Goal: Task Accomplishment & Management: Complete application form

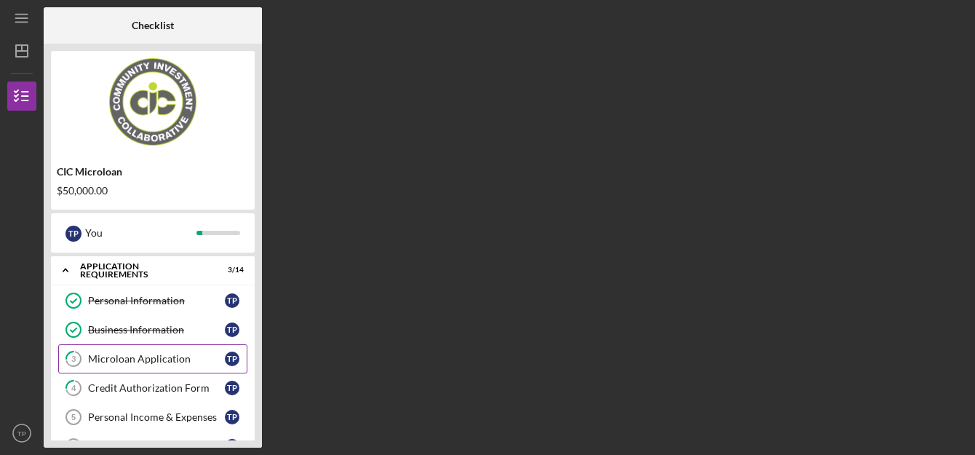
click at [136, 362] on div "Microloan Application" at bounding box center [156, 359] width 137 height 12
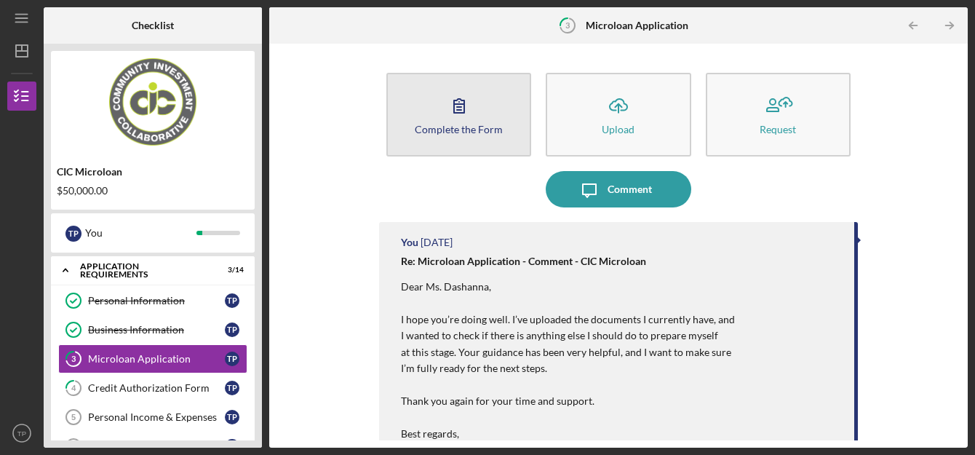
click at [471, 127] on div "Complete the Form" at bounding box center [459, 129] width 88 height 11
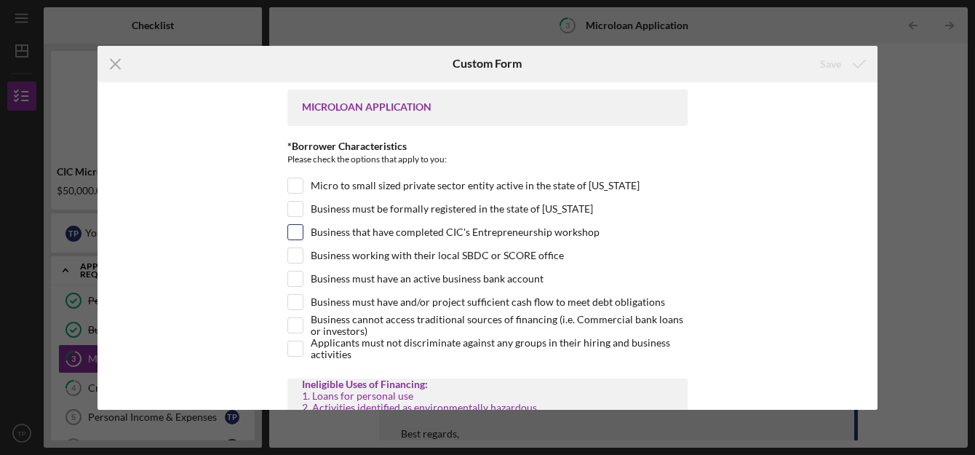
click at [290, 232] on input "Business that have completed CIC's Entrepreneurship workshop" at bounding box center [295, 232] width 15 height 15
checkbox input "true"
click at [295, 210] on input "Business must be formally registered in the state of [US_STATE]" at bounding box center [295, 209] width 15 height 15
checkbox input "true"
click at [295, 187] on input "Micro to small sized private sector entity active in the state of [US_STATE]" at bounding box center [295, 185] width 15 height 15
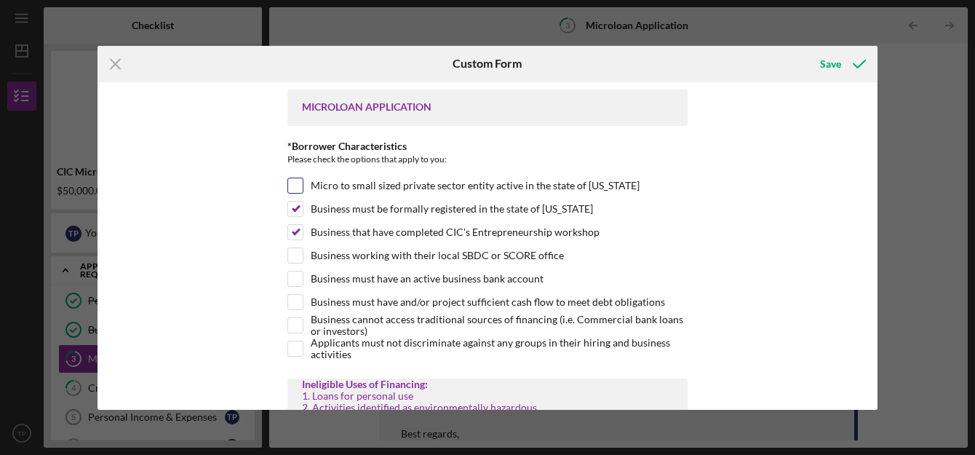
checkbox input "true"
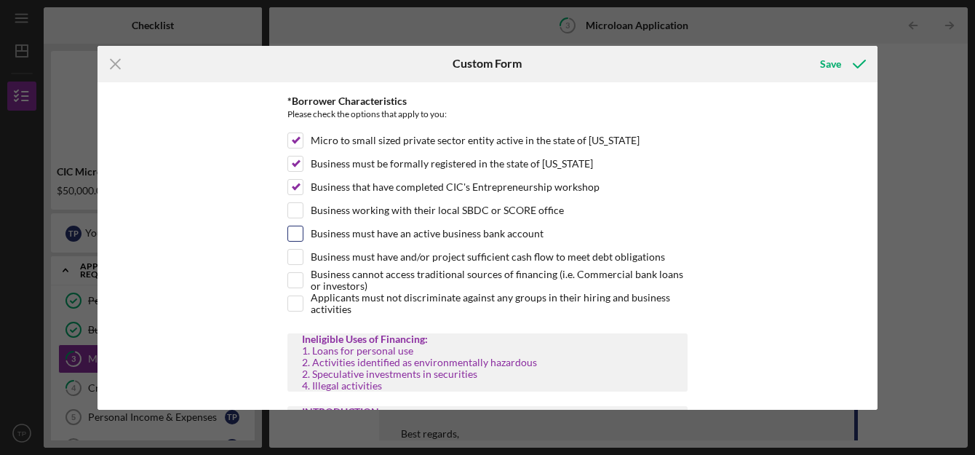
scroll to position [46, 0]
click at [295, 207] on input "Business working with their local SBDC or SCORE office" at bounding box center [295, 209] width 15 height 15
checkbox input "true"
click at [293, 234] on input "Business must have an active business bank account" at bounding box center [295, 233] width 15 height 15
checkbox input "true"
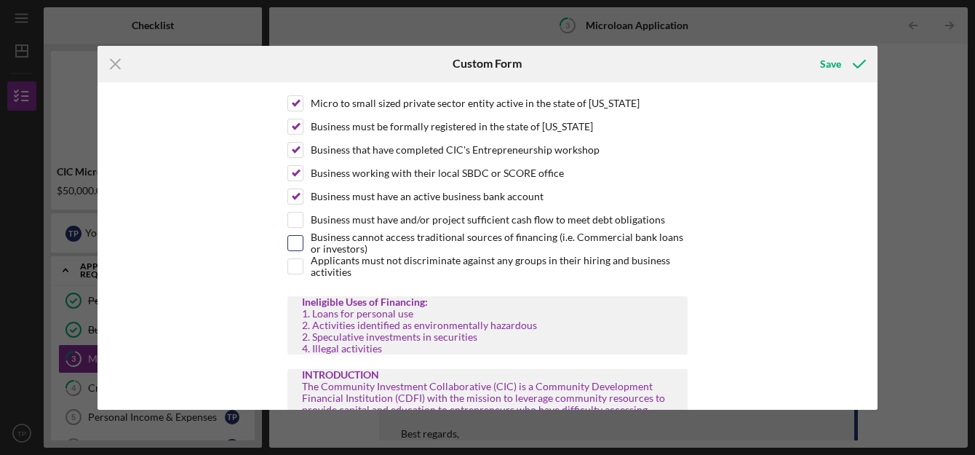
scroll to position [85, 0]
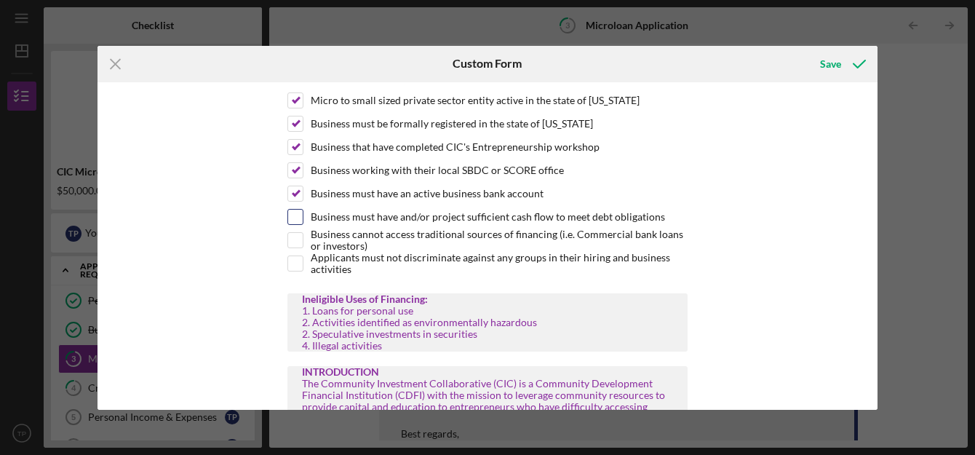
click at [292, 222] on input "Business must have and/or project sufficient cash flow to meet debt obligations" at bounding box center [295, 217] width 15 height 15
checkbox input "true"
click at [296, 240] on input "Business cannot access traditional sources of financing (i.e. Commercial bank l…" at bounding box center [295, 240] width 15 height 15
checkbox input "true"
click at [295, 260] on input "Applicants must not discriminate against any groups in their hiring and busines…" at bounding box center [295, 263] width 15 height 15
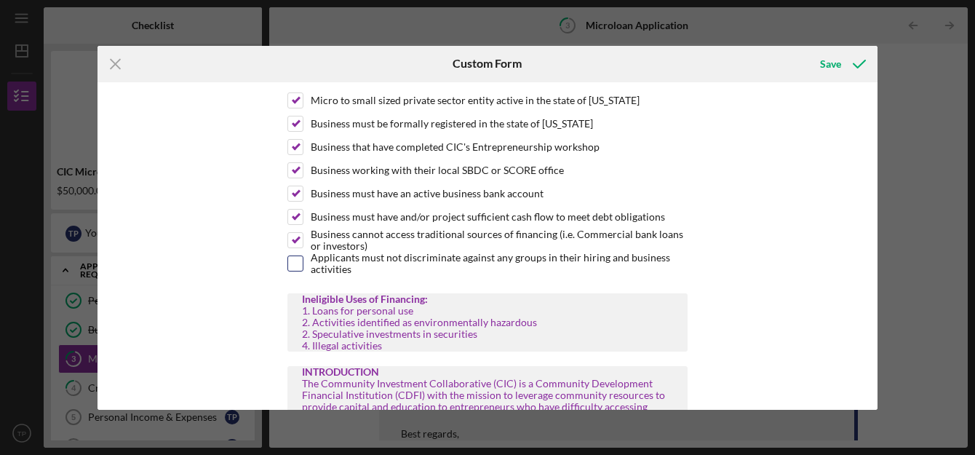
checkbox input "true"
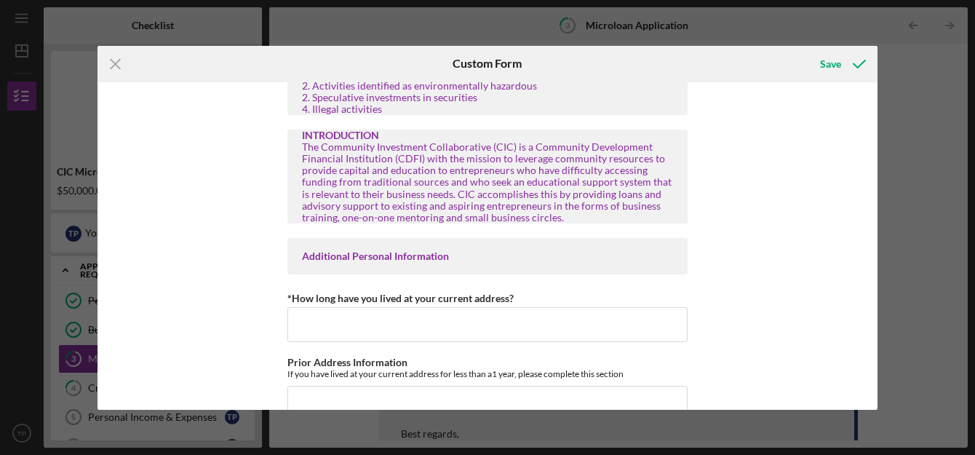
scroll to position [322, 0]
click at [338, 334] on input "*How long have you lived at your current address?" at bounding box center [487, 323] width 400 height 35
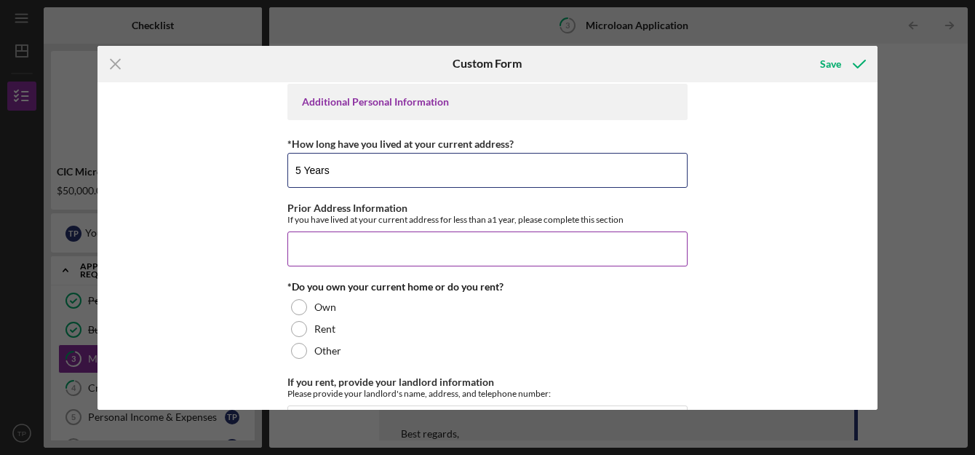
scroll to position [482, 0]
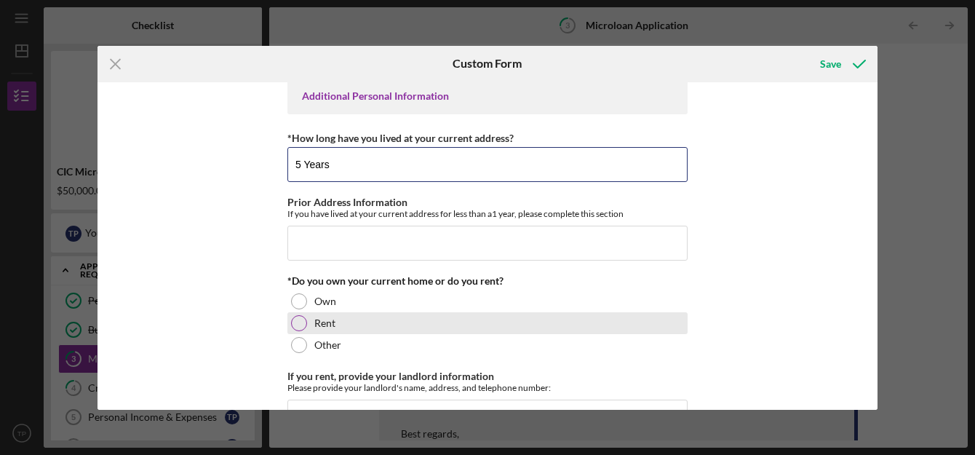
type input "5 Years"
click at [294, 322] on div at bounding box center [299, 323] width 16 height 16
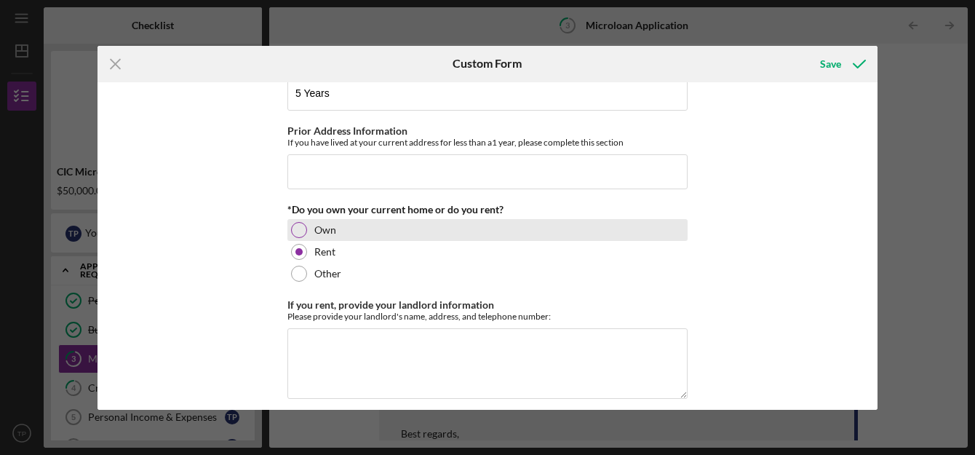
scroll to position [565, 0]
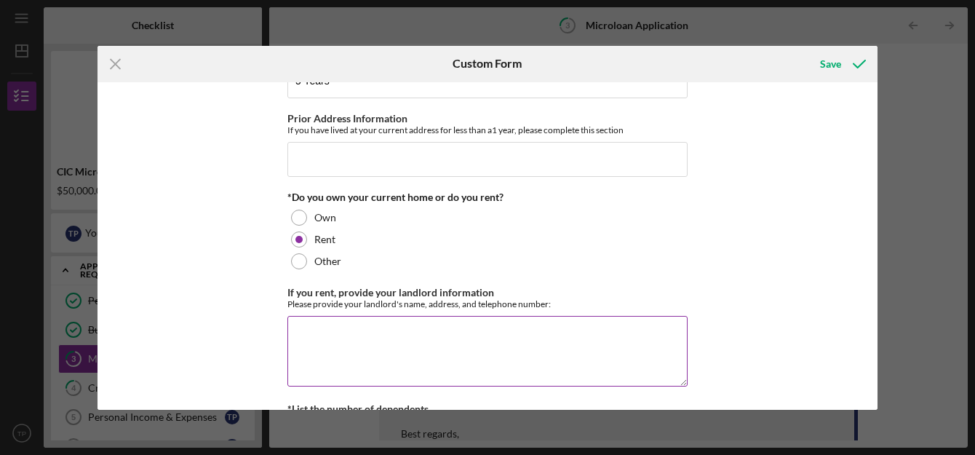
click at [300, 343] on textarea "If you rent, provide your landlord information" at bounding box center [487, 351] width 400 height 70
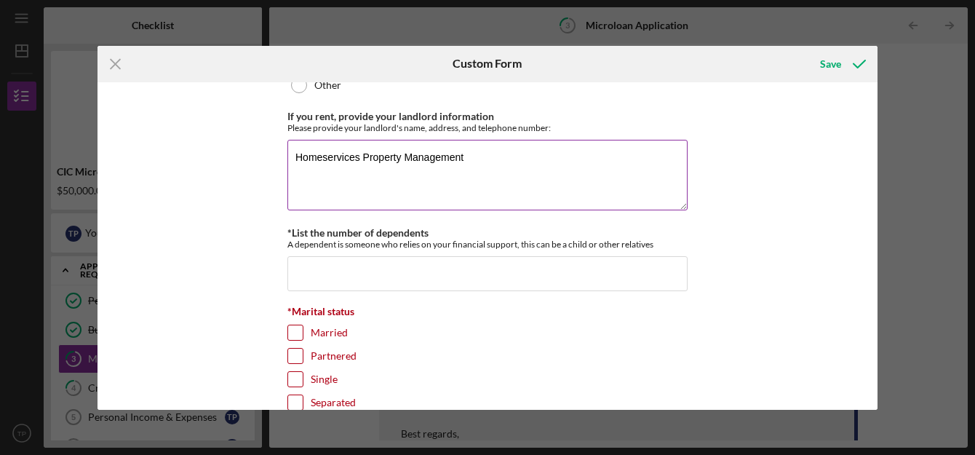
scroll to position [742, 0]
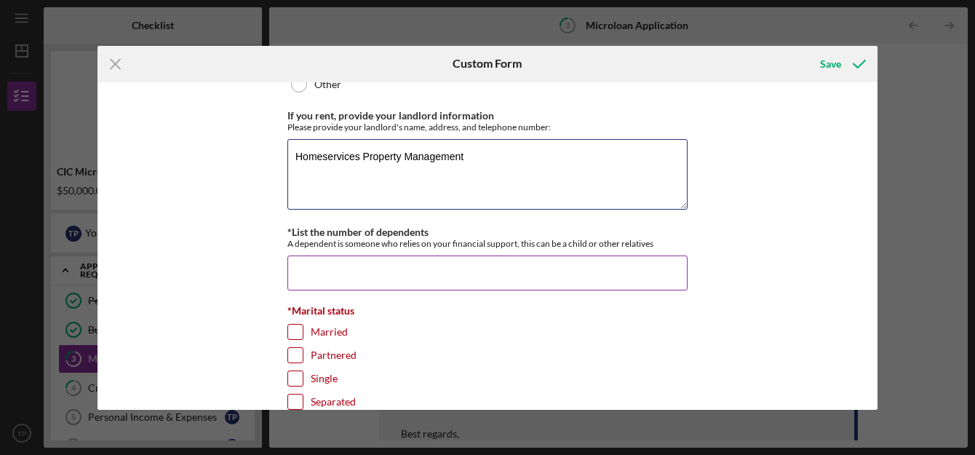
type textarea "Homeservices Property Management"
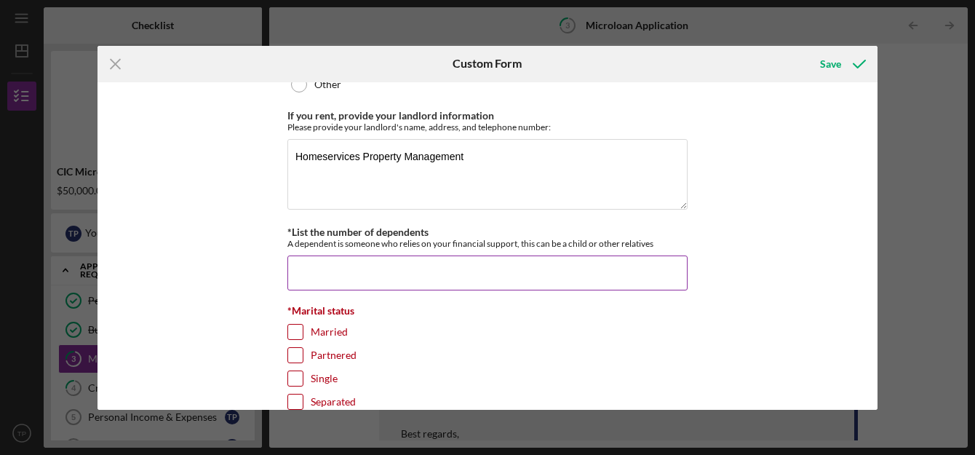
click at [330, 273] on input "*List the number of dependents" at bounding box center [487, 272] width 400 height 35
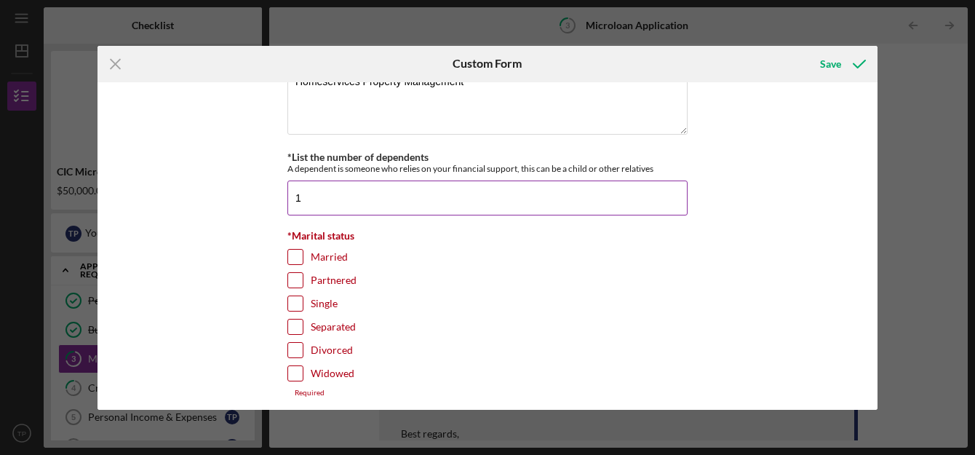
scroll to position [818, 0]
type input "1"
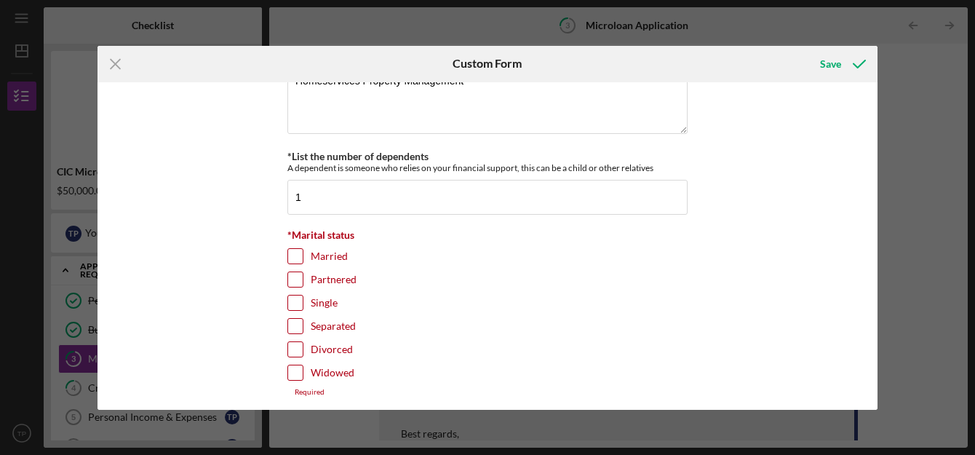
click at [291, 353] on input "Divorced" at bounding box center [295, 349] width 15 height 15
checkbox input "true"
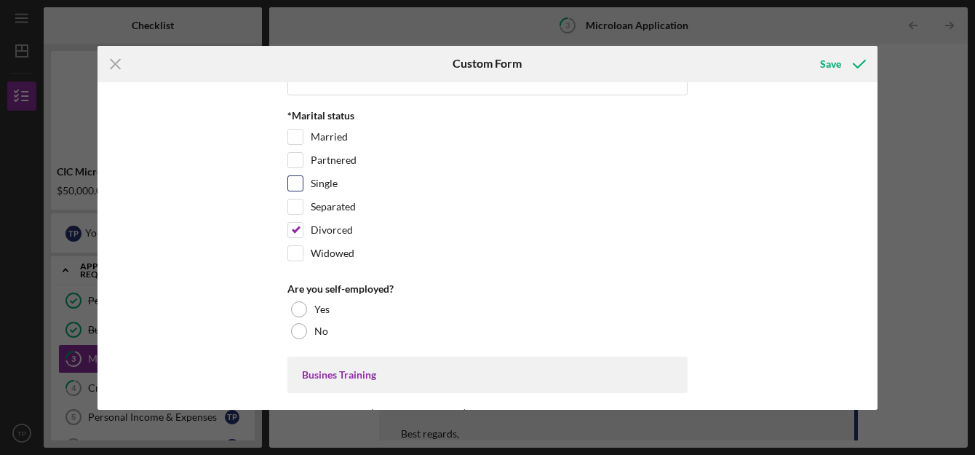
scroll to position [938, 0]
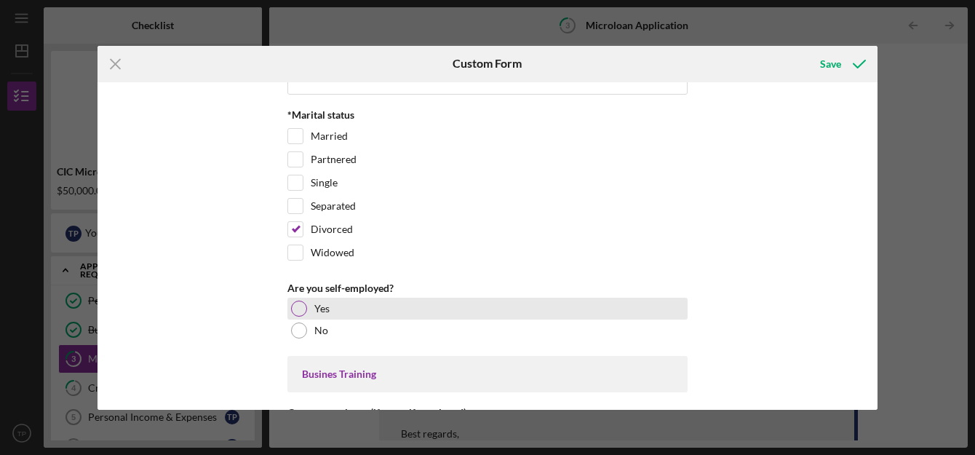
click at [298, 311] on div at bounding box center [299, 308] width 16 height 16
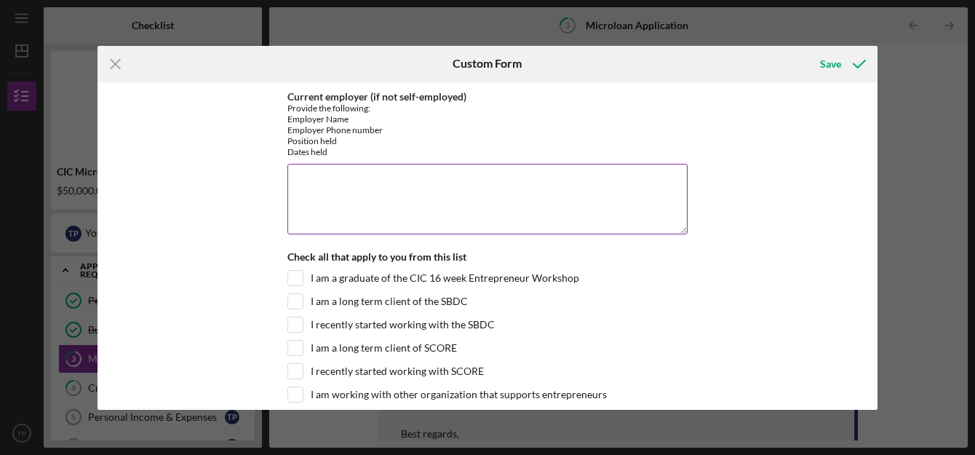
scroll to position [1257, 0]
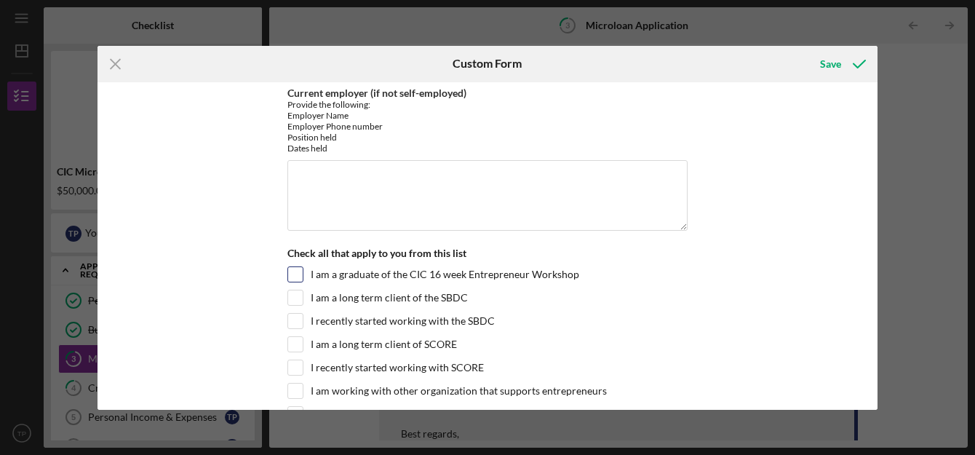
click at [293, 276] on input "I am a graduate of the CIC 16 week Entrepreneur Workshop" at bounding box center [295, 274] width 15 height 15
checkbox input "true"
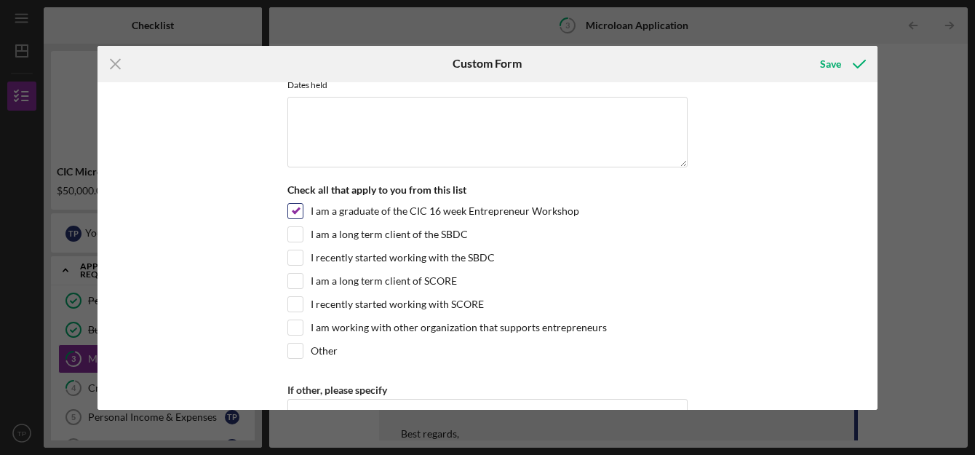
scroll to position [1321, 0]
click at [295, 258] on input "I recently started working with the SBDC" at bounding box center [295, 257] width 15 height 15
checkbox input "true"
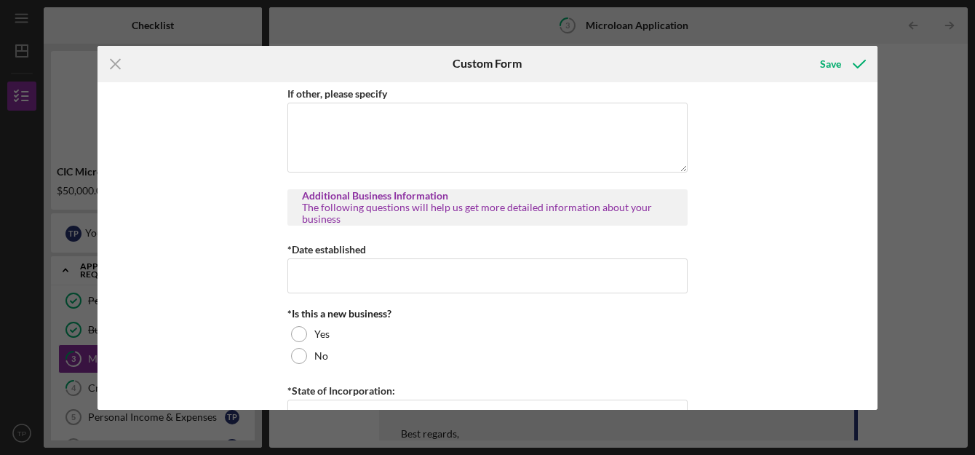
scroll to position [1620, 0]
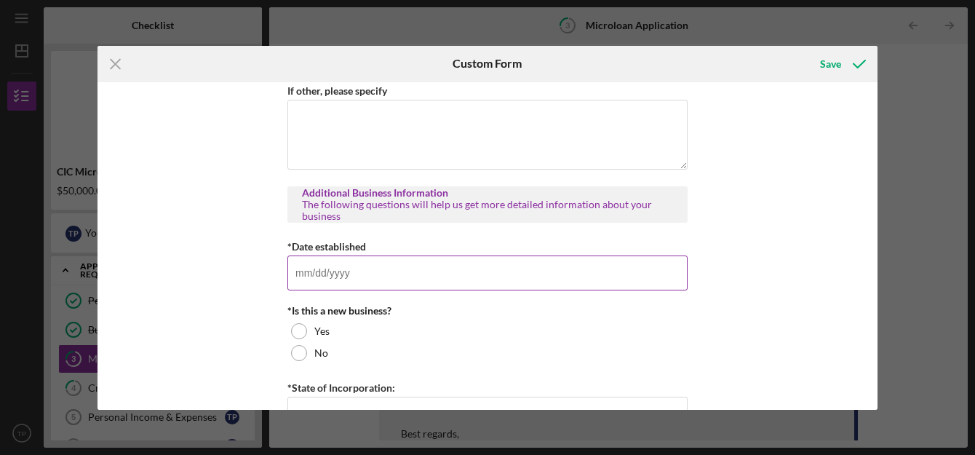
click at [317, 278] on input "*Date established" at bounding box center [487, 272] width 400 height 35
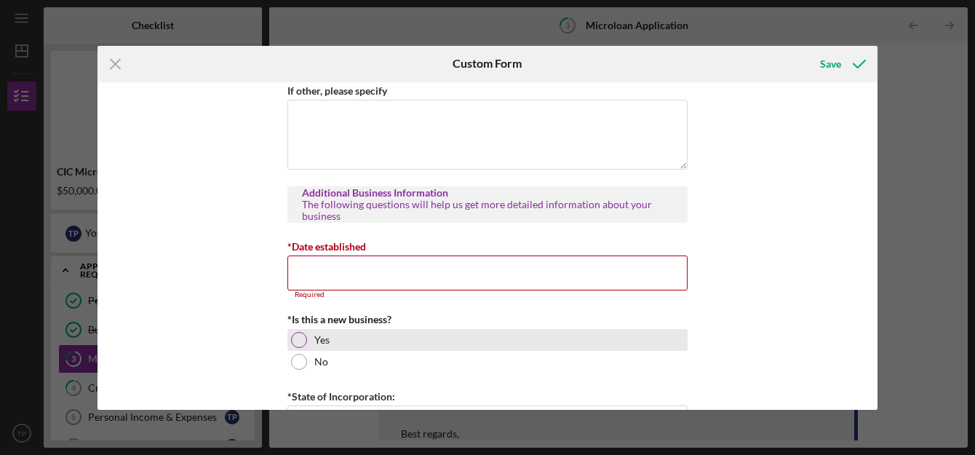
click at [295, 335] on div at bounding box center [299, 340] width 16 height 16
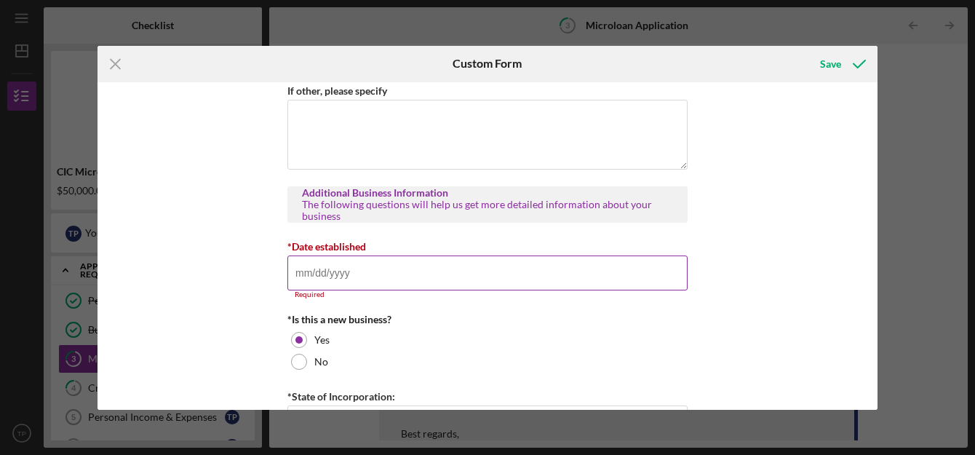
click at [308, 276] on input "*Date established" at bounding box center [487, 272] width 400 height 35
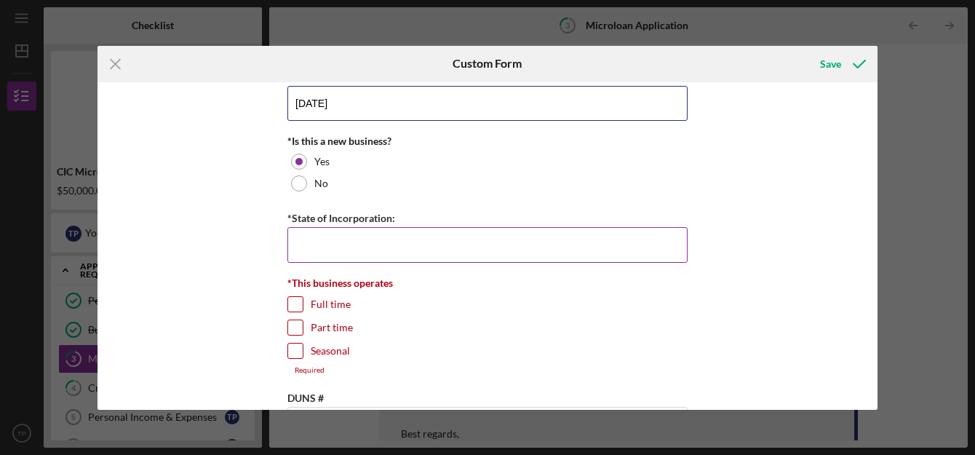
scroll to position [1796, 0]
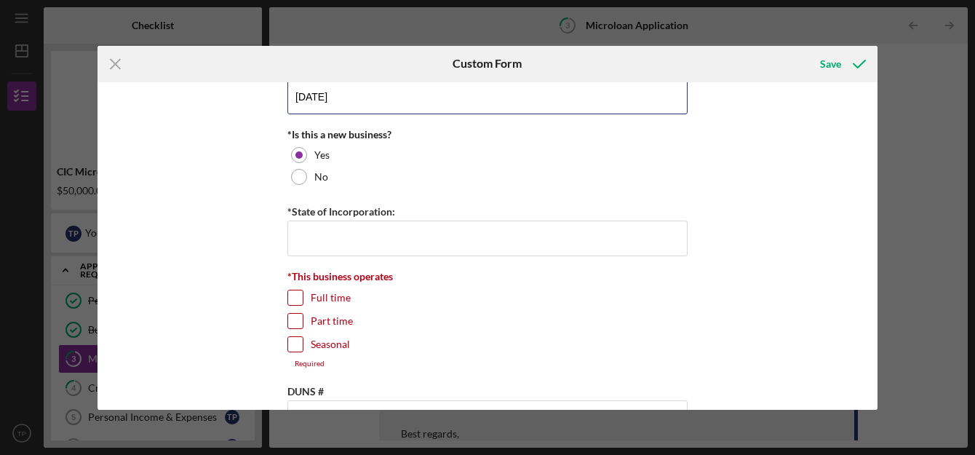
type input "[DATE]"
click at [290, 298] on input "Full time" at bounding box center [295, 297] width 15 height 15
checkbox input "true"
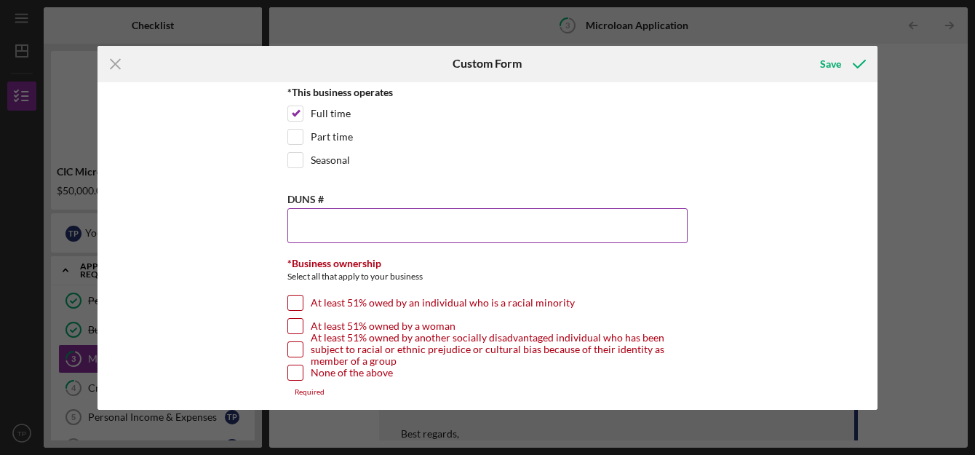
scroll to position [1980, 0]
click at [319, 219] on input "DUNS #" at bounding box center [487, 224] width 400 height 35
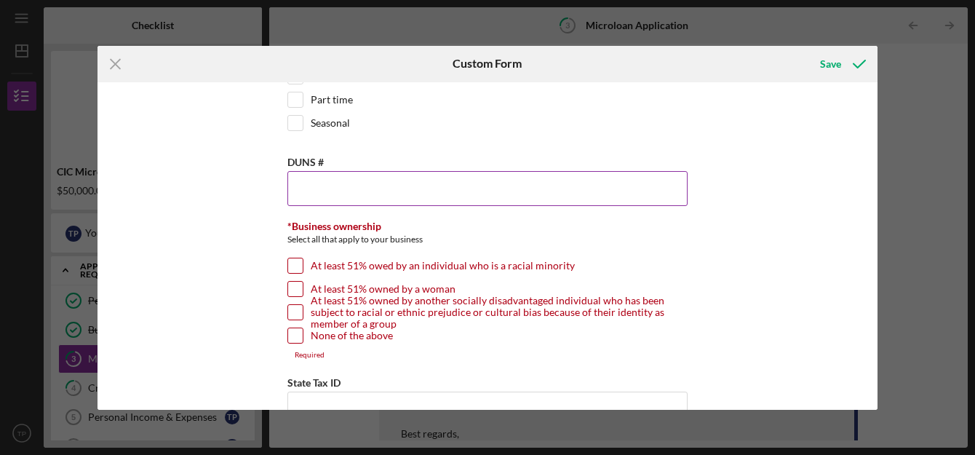
scroll to position [2013, 0]
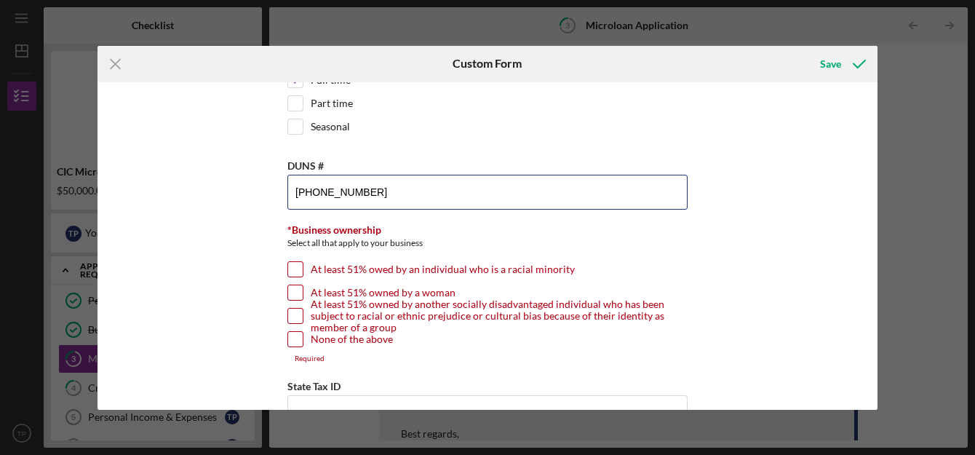
type input "[PHONE_NUMBER]"
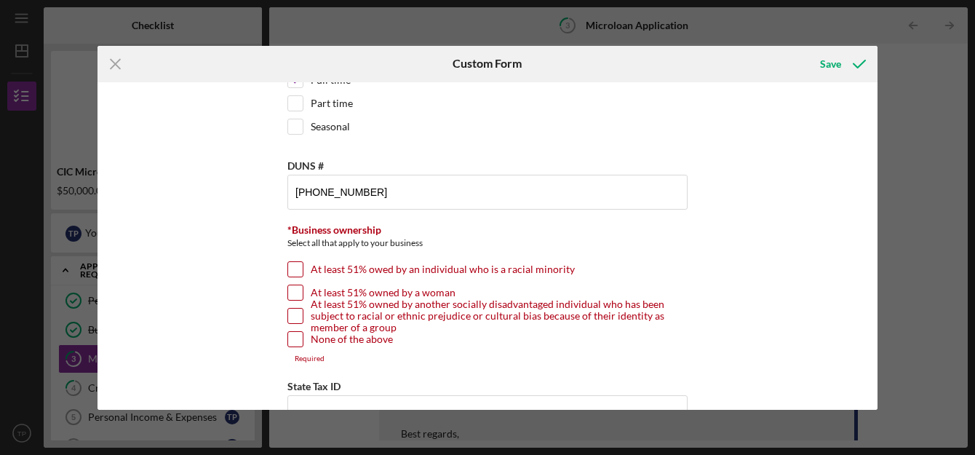
click at [290, 269] on input "At least 51% owed by an individual who is a racial minority" at bounding box center [295, 269] width 15 height 15
checkbox input "true"
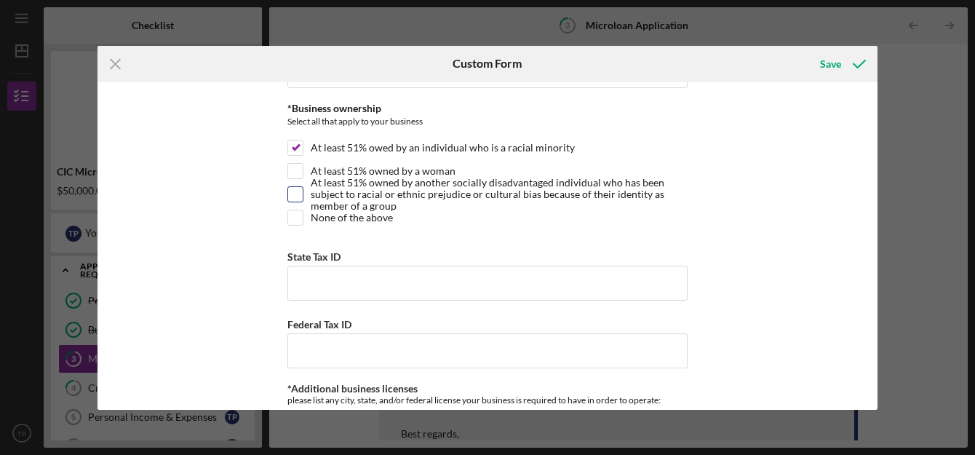
scroll to position [2138, 0]
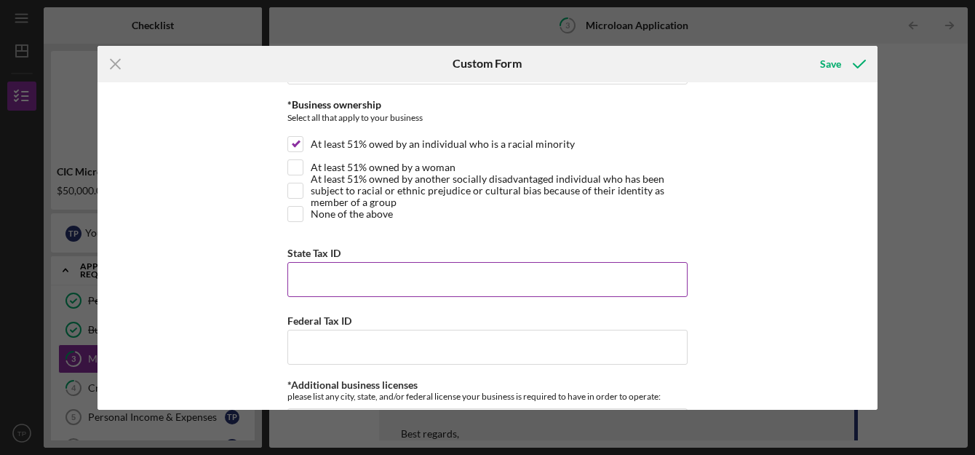
click at [305, 275] on input "State Tax ID" at bounding box center [487, 279] width 400 height 35
type input "143744047"
click at [311, 353] on input "Federal Tax ID" at bounding box center [487, 347] width 400 height 35
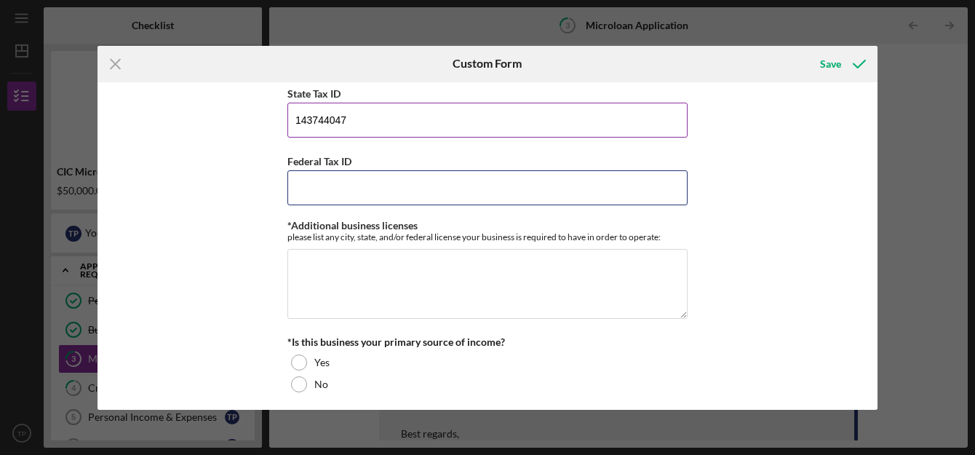
scroll to position [2298, 0]
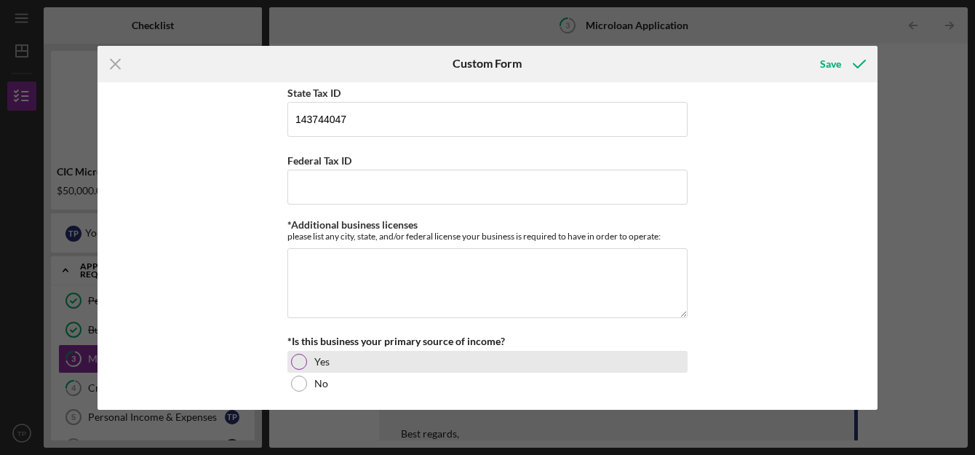
click at [300, 361] on div at bounding box center [299, 362] width 16 height 16
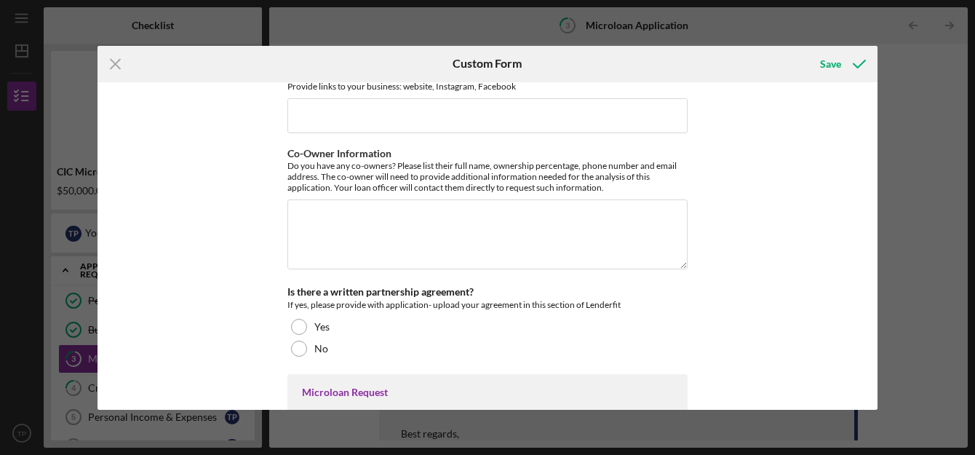
scroll to position [2755, 0]
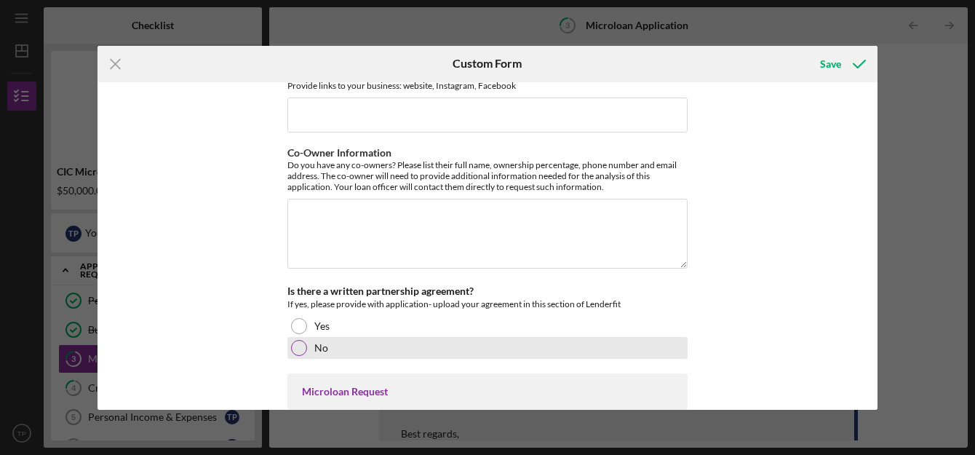
click at [294, 349] on div at bounding box center [299, 348] width 16 height 16
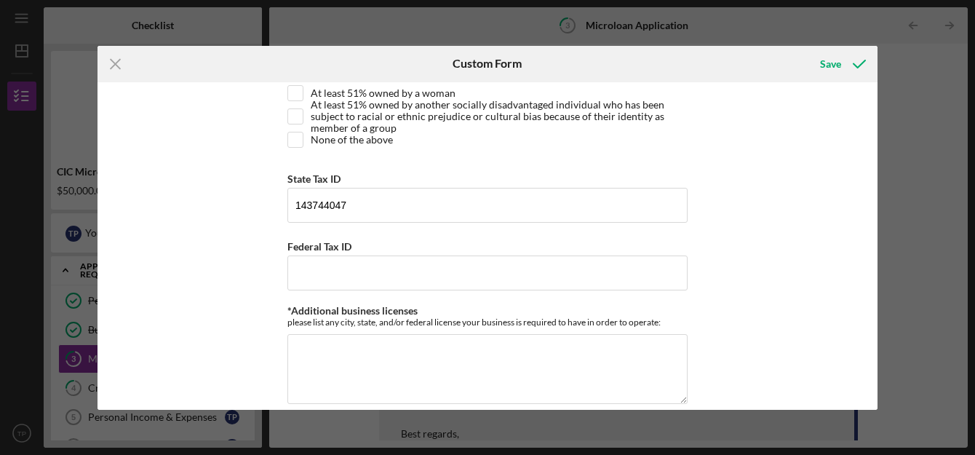
scroll to position [2211, 0]
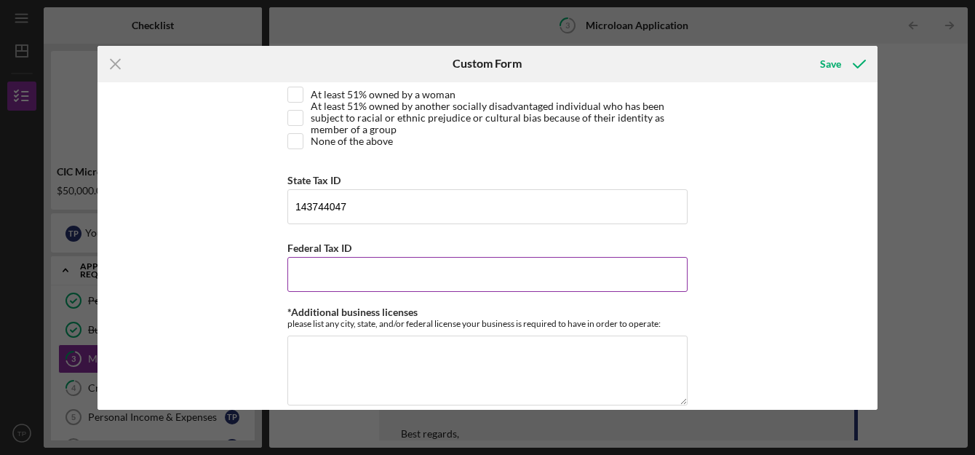
click at [315, 285] on input "Federal Tax ID" at bounding box center [487, 274] width 400 height 35
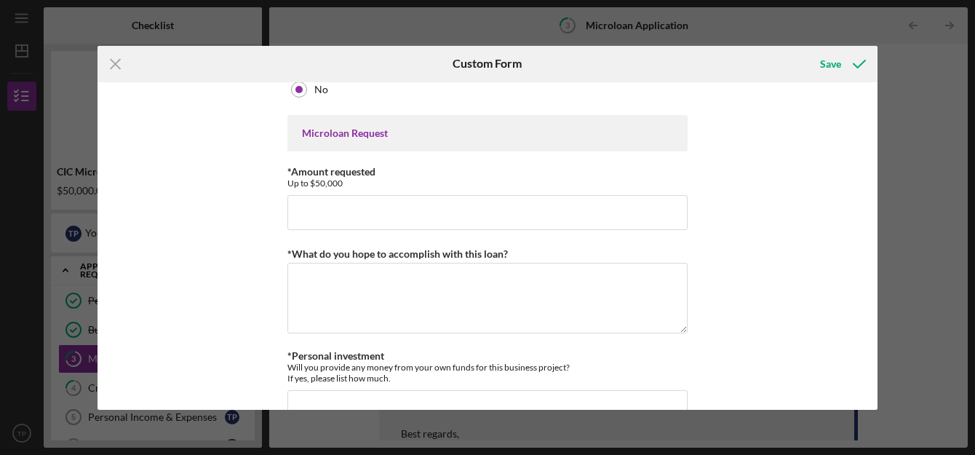
scroll to position [3014, 0]
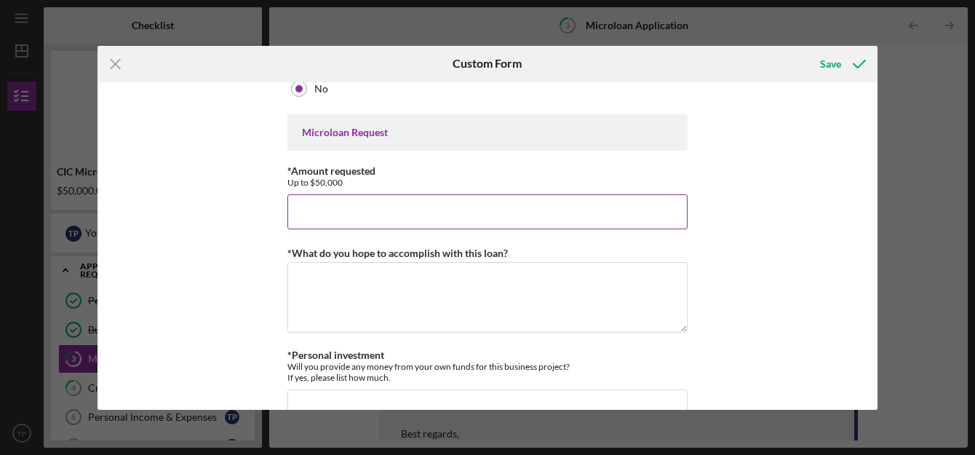
type input "393549380"
click at [316, 214] on input "*Amount requested" at bounding box center [487, 211] width 400 height 35
type input "$65,000"
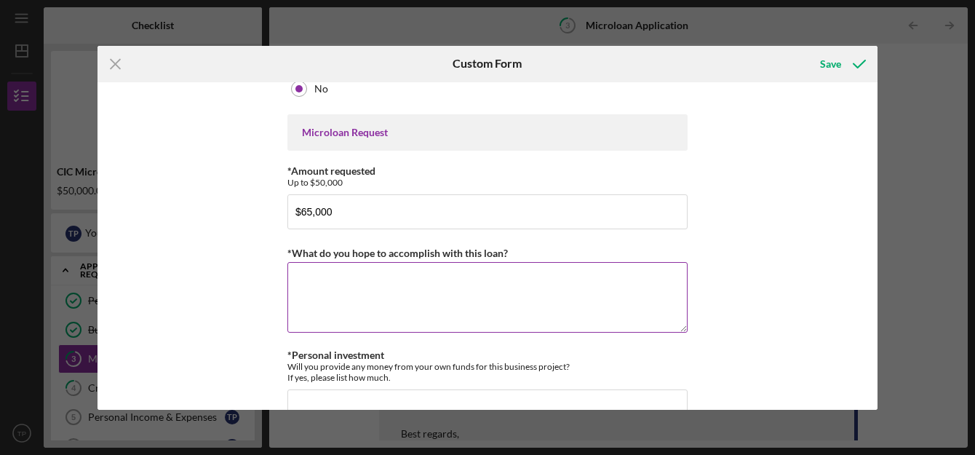
click at [313, 295] on textarea "*What do you hope to accomplish with this loan?" at bounding box center [487, 297] width 400 height 70
click at [429, 282] on textarea "purchase of a dump truck and dmv fees," at bounding box center [487, 297] width 400 height 70
click at [472, 278] on textarea "purchase of a dump truck, dmv fees," at bounding box center [487, 297] width 400 height 70
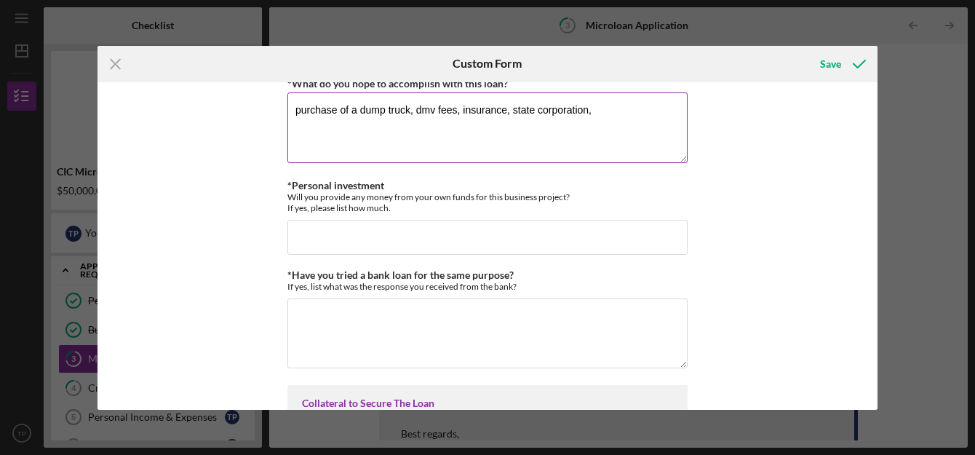
scroll to position [3184, 0]
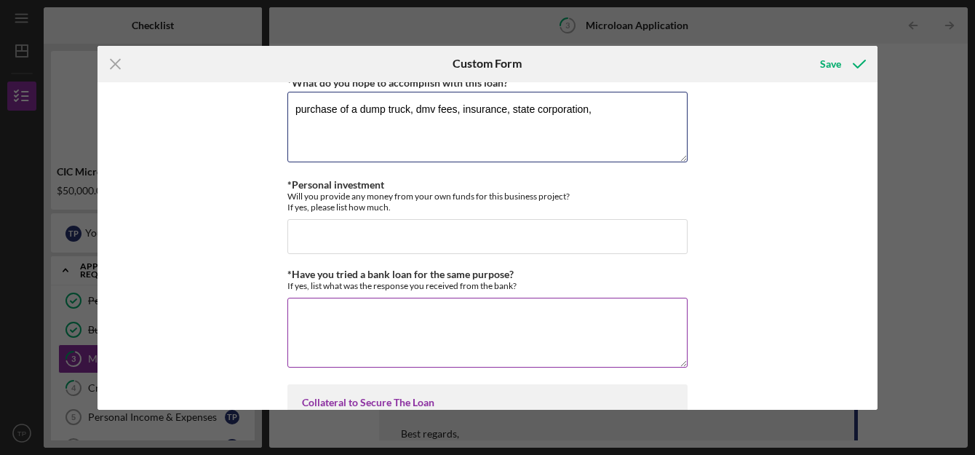
type textarea "purchase of a dump truck, dmv fees, insurance, state corporation,"
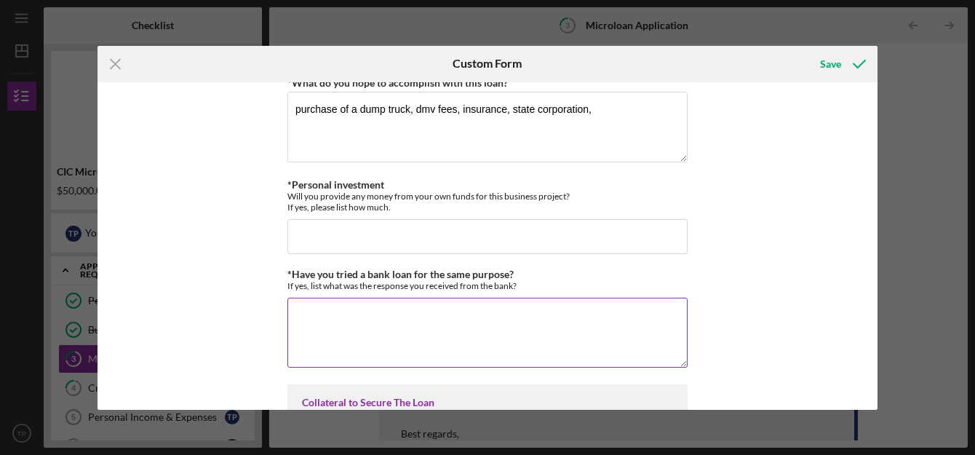
click at [365, 317] on textarea "*Have you tried a bank loan for the same purpose?" at bounding box center [487, 333] width 400 height 70
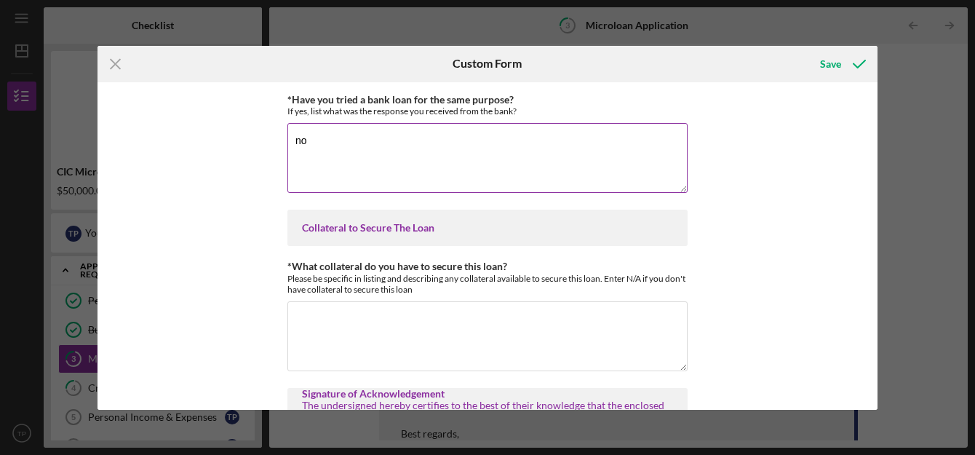
scroll to position [3359, 0]
type textarea "no"
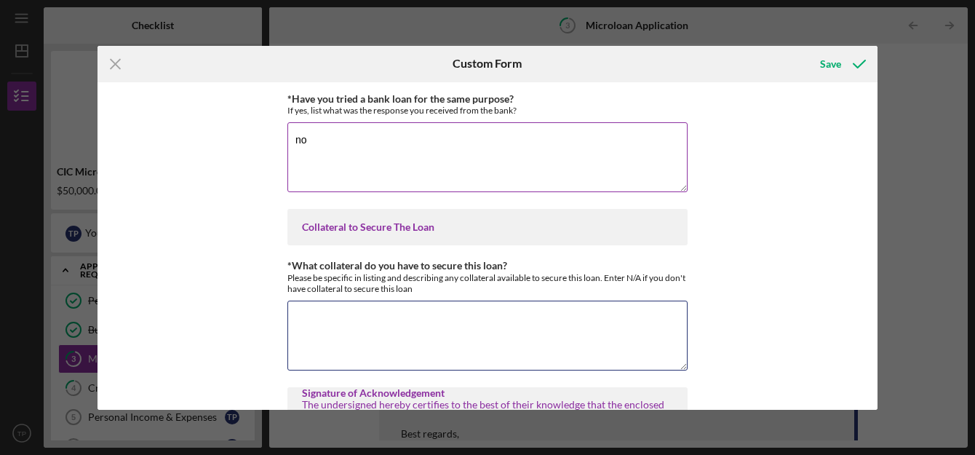
click at [365, 317] on textarea "*What collateral do you have to secure this loan?" at bounding box center [487, 335] width 400 height 70
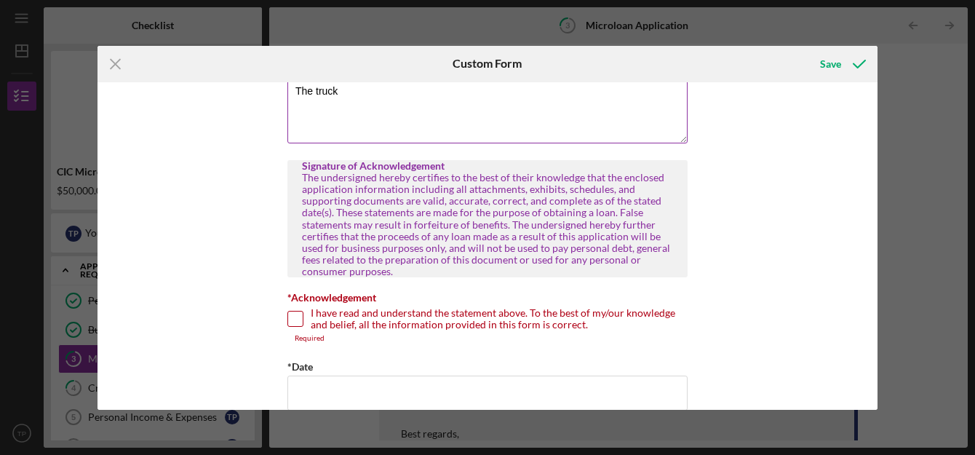
scroll to position [3587, 0]
type textarea "The truck"
click at [292, 322] on input "I have read and understand the statement above. To the best of my/our knowledge…" at bounding box center [295, 318] width 15 height 15
checkbox input "true"
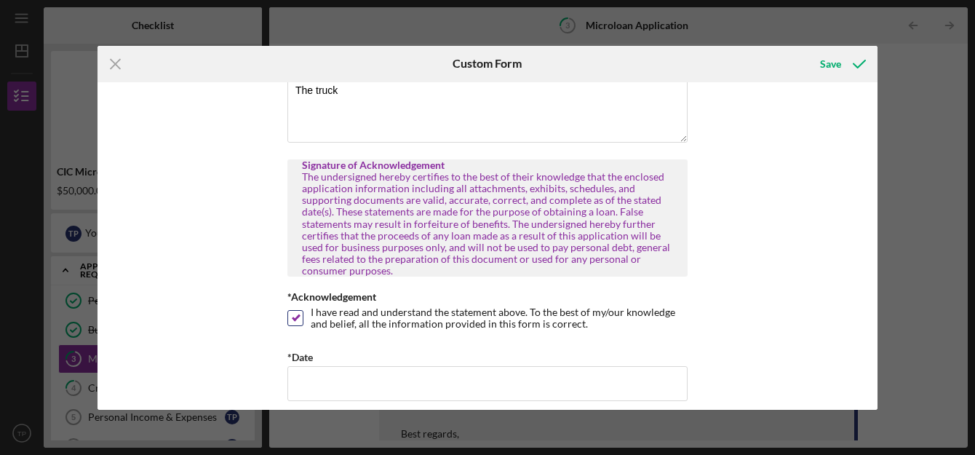
scroll to position [3668, 0]
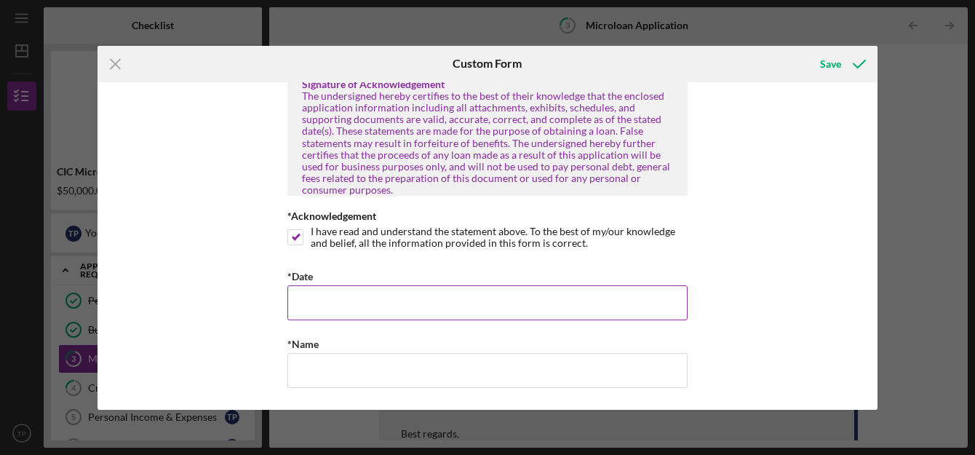
click at [300, 303] on input "*Date" at bounding box center [487, 302] width 400 height 35
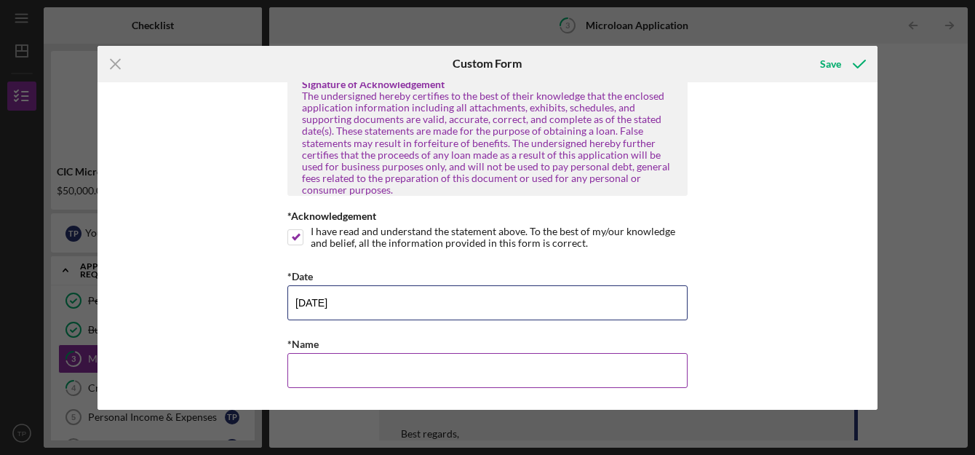
type input "[DATE]"
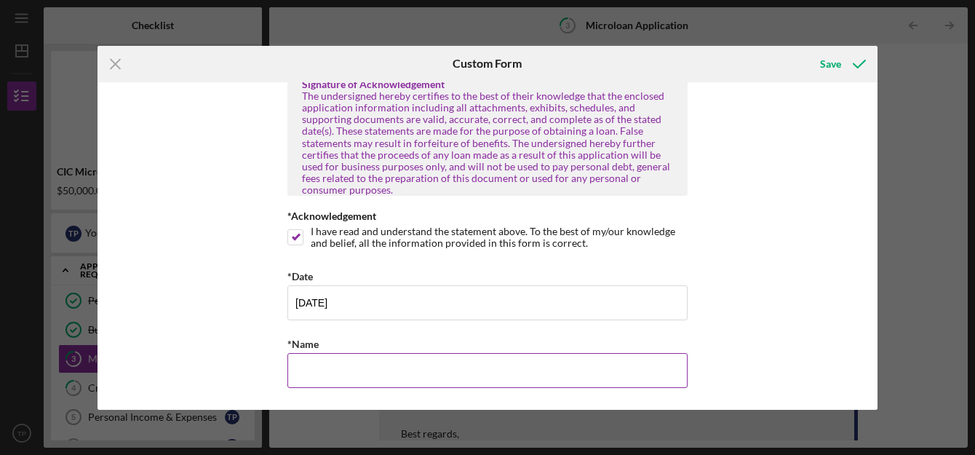
click at [314, 378] on input "*Name" at bounding box center [487, 370] width 400 height 35
type input "[PERSON_NAME]"
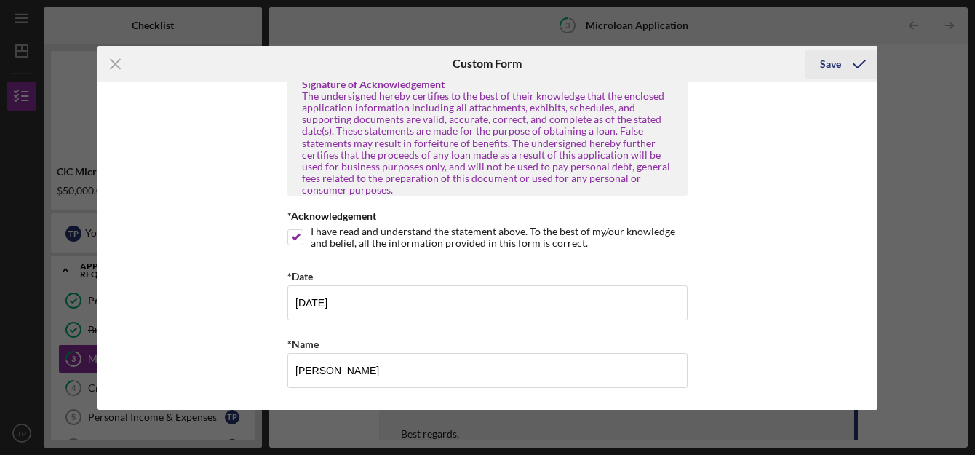
click at [830, 63] on div "Save" at bounding box center [830, 63] width 21 height 29
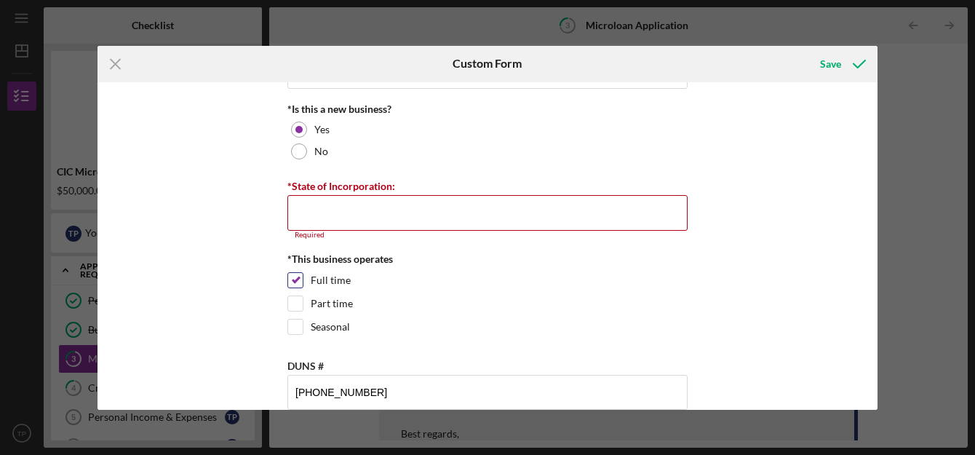
scroll to position [1820, 0]
click at [341, 217] on input "*State of Incorporation:" at bounding box center [487, 213] width 400 height 35
click at [331, 199] on input "*State of Incorporation:" at bounding box center [487, 213] width 400 height 35
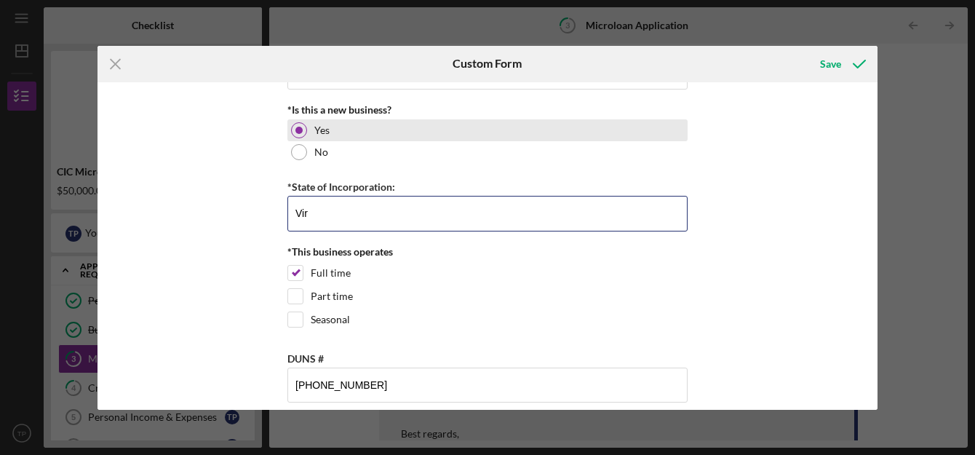
type input "[US_STATE]"
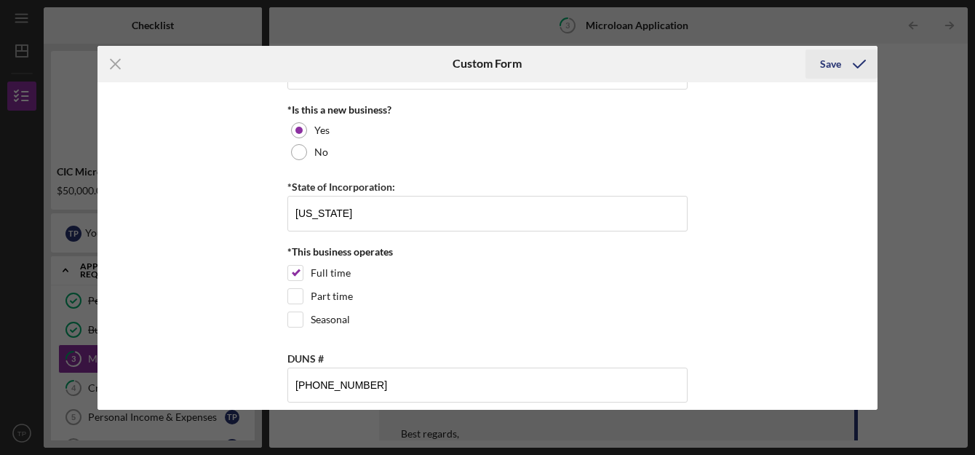
click at [841, 63] on icon "submit" at bounding box center [859, 64] width 36 height 36
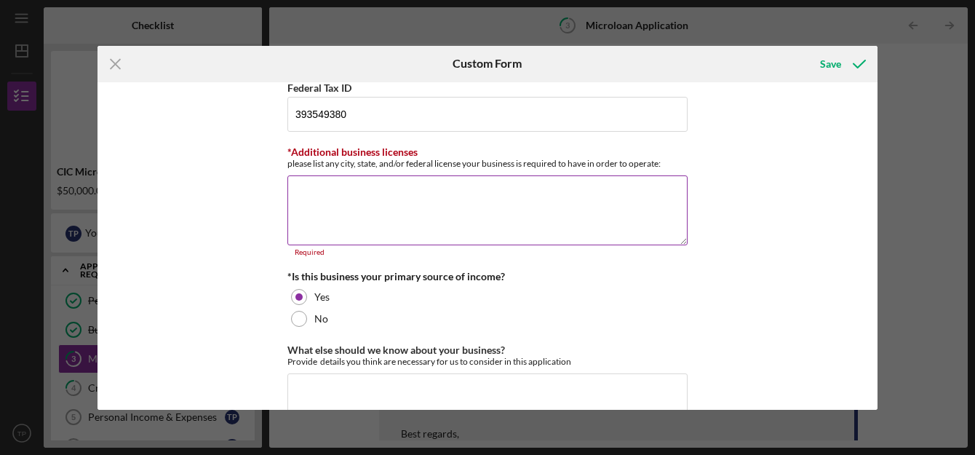
scroll to position [2370, 0]
click at [364, 212] on textarea "*Additional business licenses" at bounding box center [487, 211] width 400 height 70
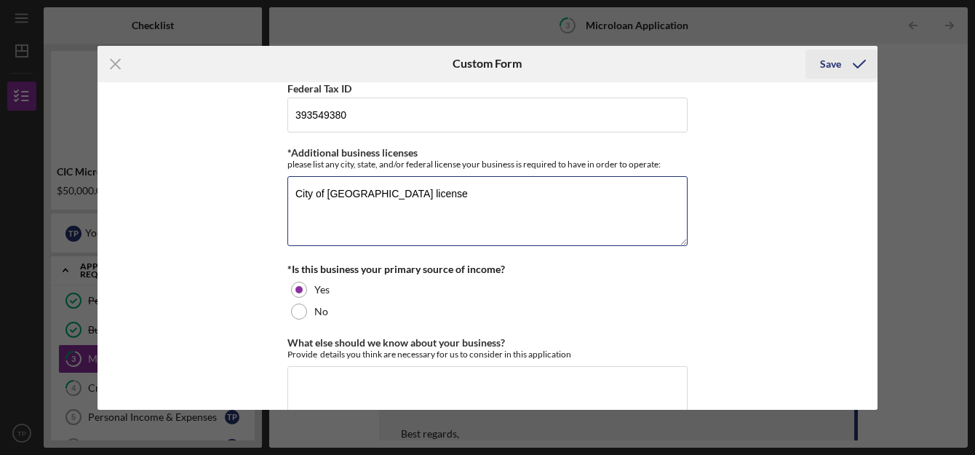
type textarea "City of [GEOGRAPHIC_DATA] license"
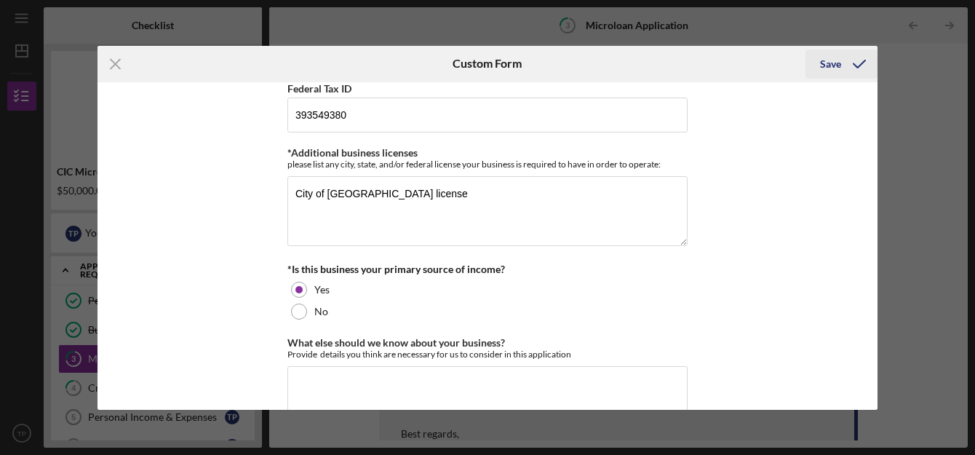
click at [844, 64] on icon "submit" at bounding box center [859, 64] width 36 height 36
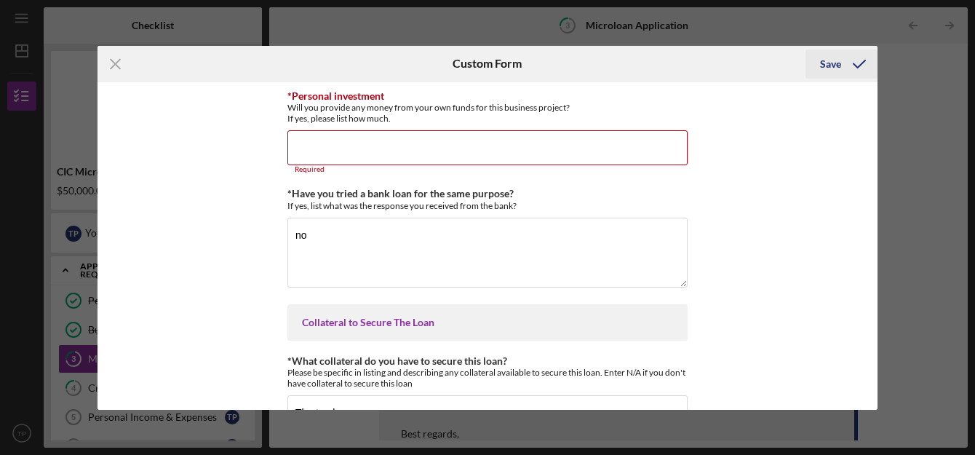
scroll to position [3281, 0]
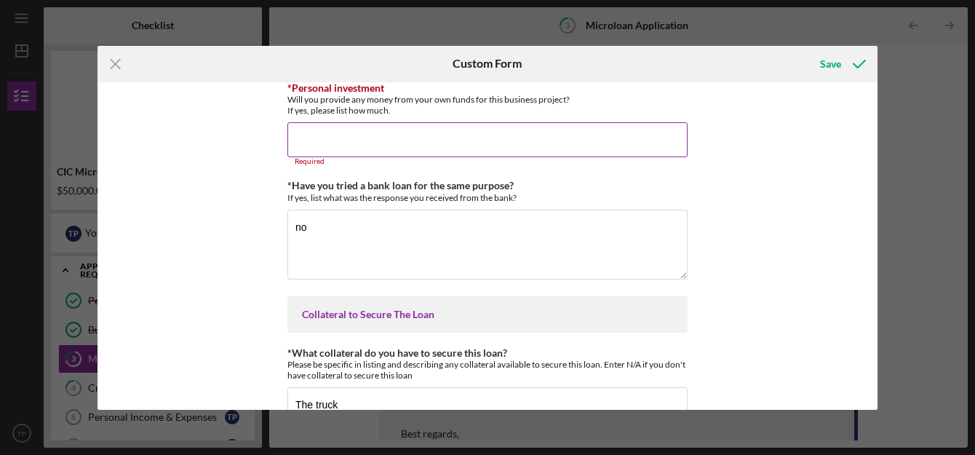
click at [316, 132] on input "*Personal investment" at bounding box center [487, 139] width 400 height 35
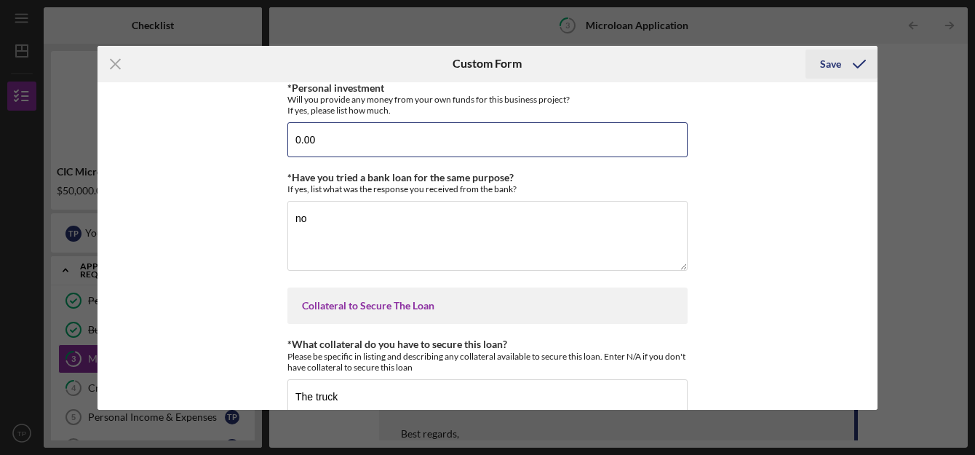
type input "0.00"
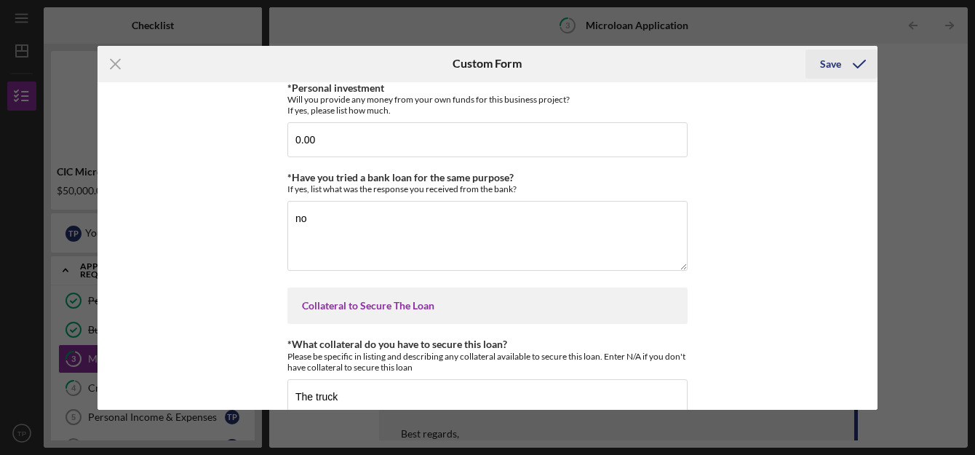
click at [837, 57] on div "Save" at bounding box center [830, 63] width 21 height 29
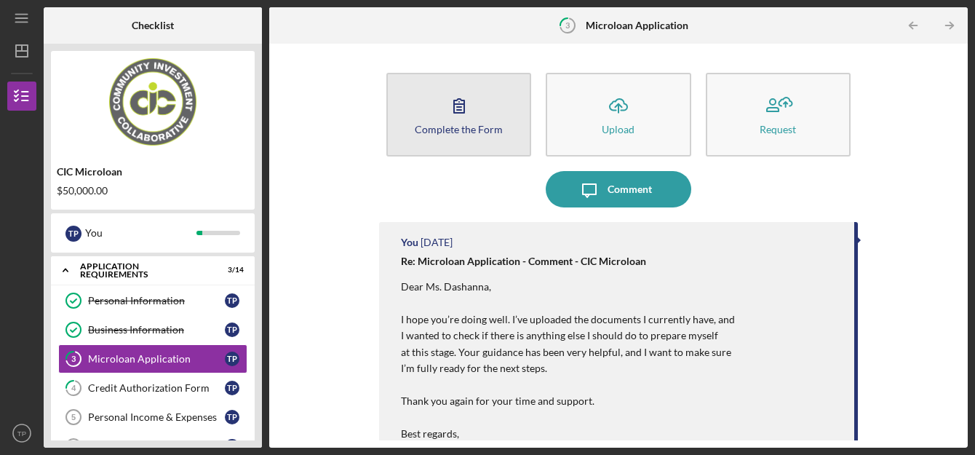
click at [479, 116] on button "Complete the Form Form" at bounding box center [458, 115] width 145 height 84
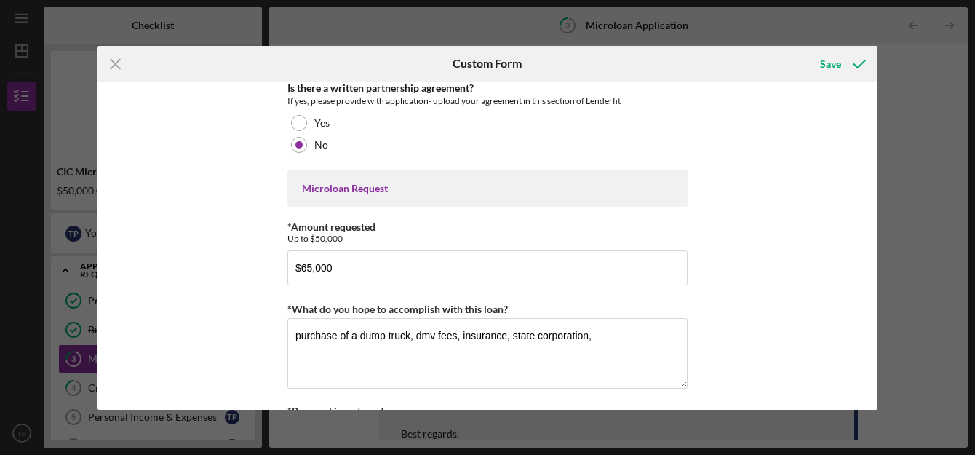
scroll to position [2958, 0]
click at [834, 65] on div "Save" at bounding box center [830, 63] width 21 height 29
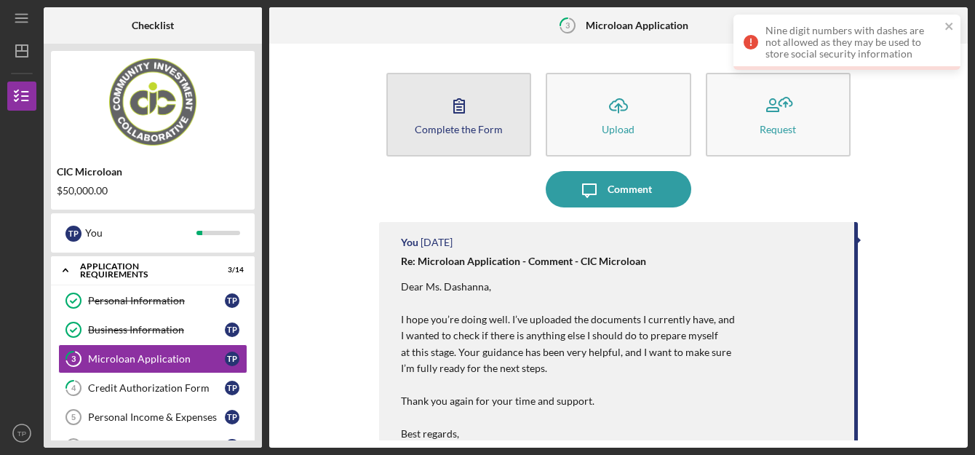
click at [465, 98] on icon "button" at bounding box center [459, 105] width 36 height 36
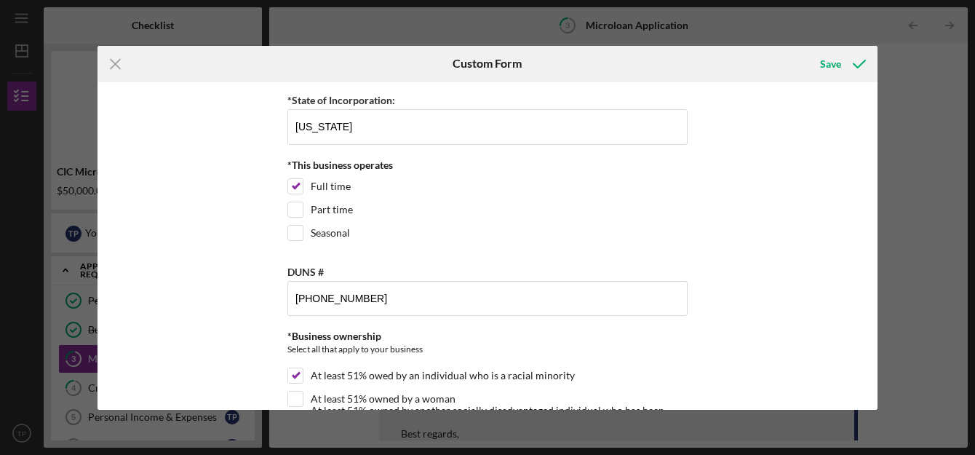
scroll to position [1908, 0]
click at [306, 298] on input "[PHONE_NUMBER]" at bounding box center [487, 297] width 400 height 35
click at [325, 297] on input "14035-5168" at bounding box center [487, 297] width 400 height 35
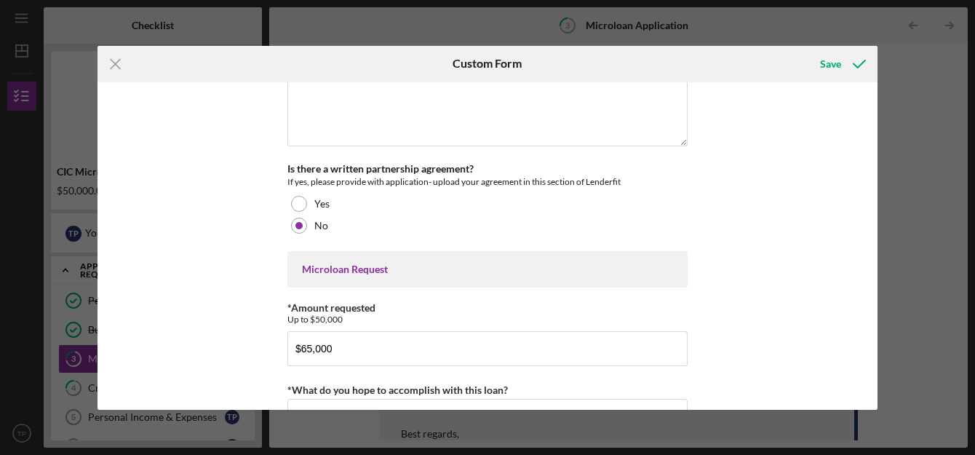
scroll to position [2891, 0]
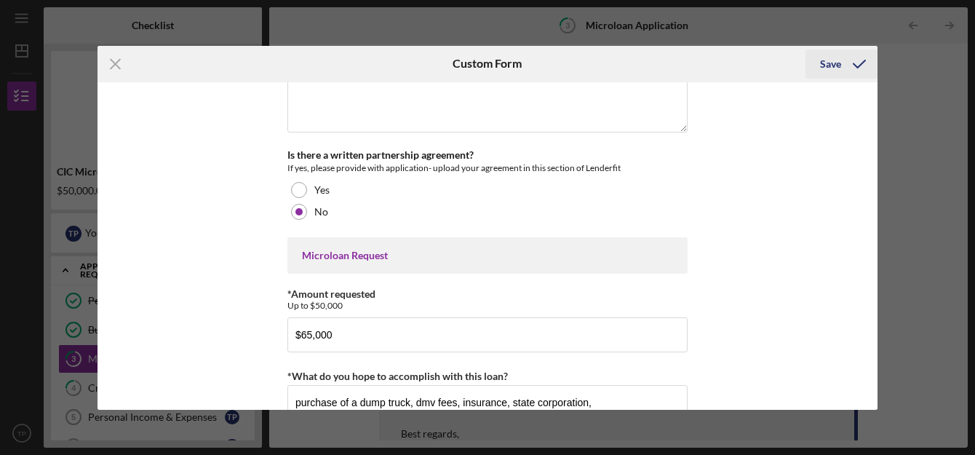
type input "140355168"
click at [831, 65] on div "Save" at bounding box center [830, 63] width 21 height 29
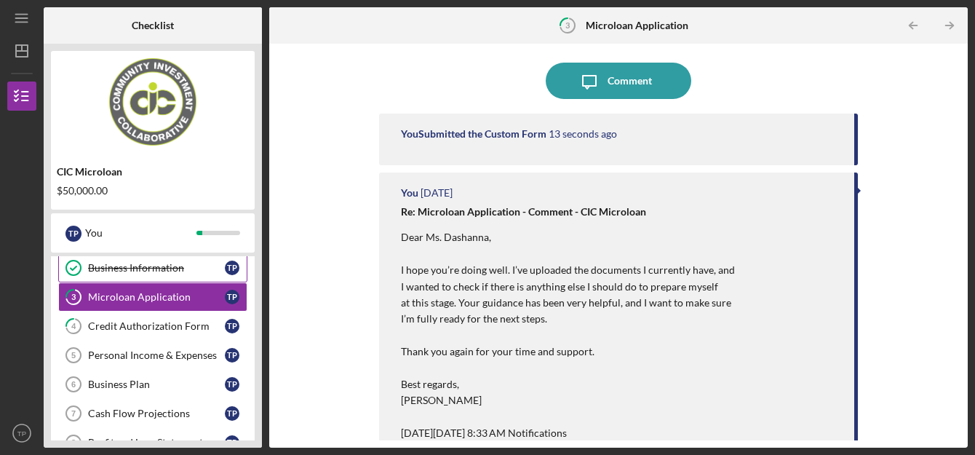
scroll to position [63, 0]
click at [154, 351] on div "Personal Income & Expenses" at bounding box center [156, 355] width 137 height 12
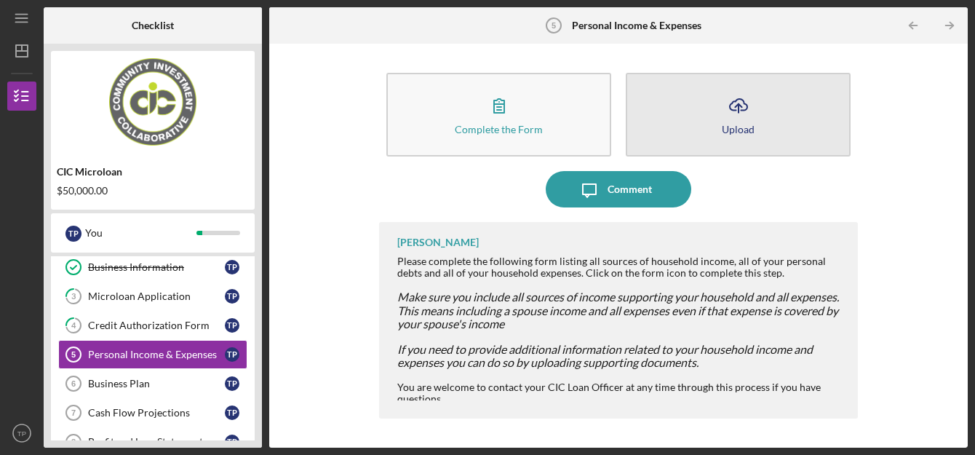
click at [712, 103] on button "Icon/Upload Upload" at bounding box center [738, 115] width 225 height 84
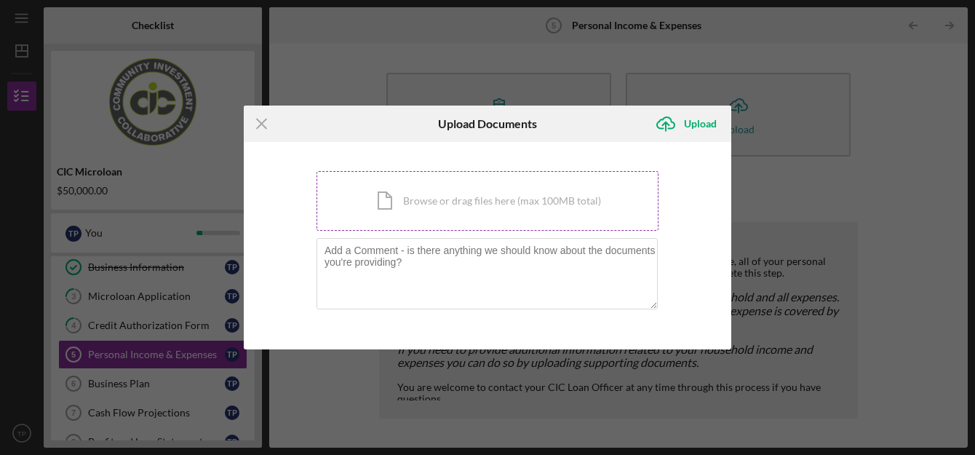
click at [453, 215] on div "Icon/Document Browse or drag files here (max 100MB total) Tap to choose files o…" at bounding box center [488, 201] width 342 height 60
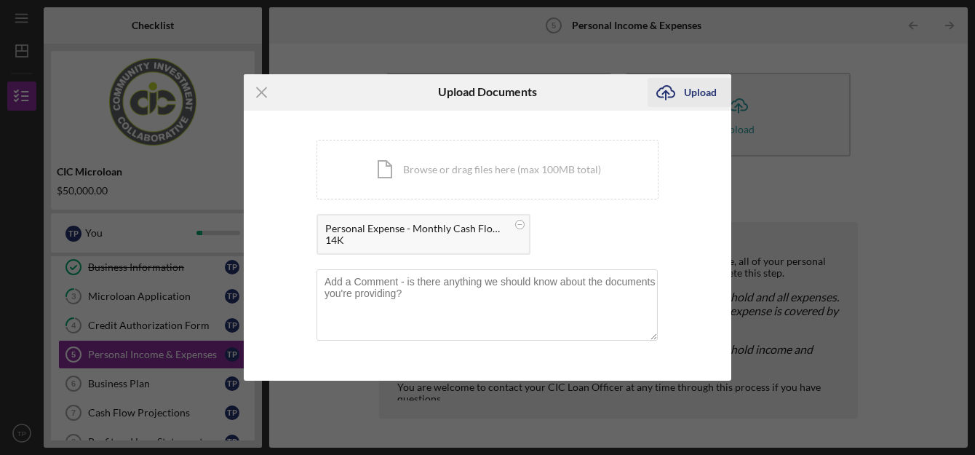
click at [695, 92] on div "Upload" at bounding box center [700, 92] width 33 height 29
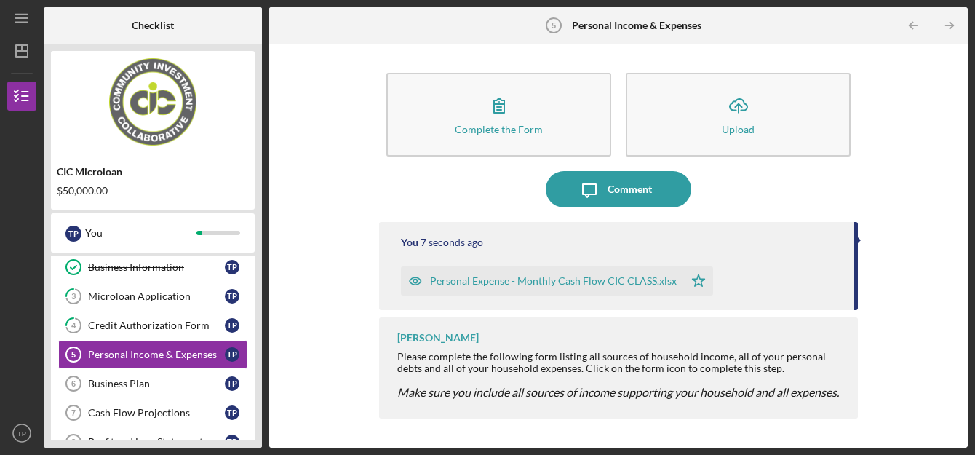
click at [540, 282] on div "Personal Expense - Monthly Cash Flow CIC CLASS.xlsx" at bounding box center [553, 281] width 247 height 12
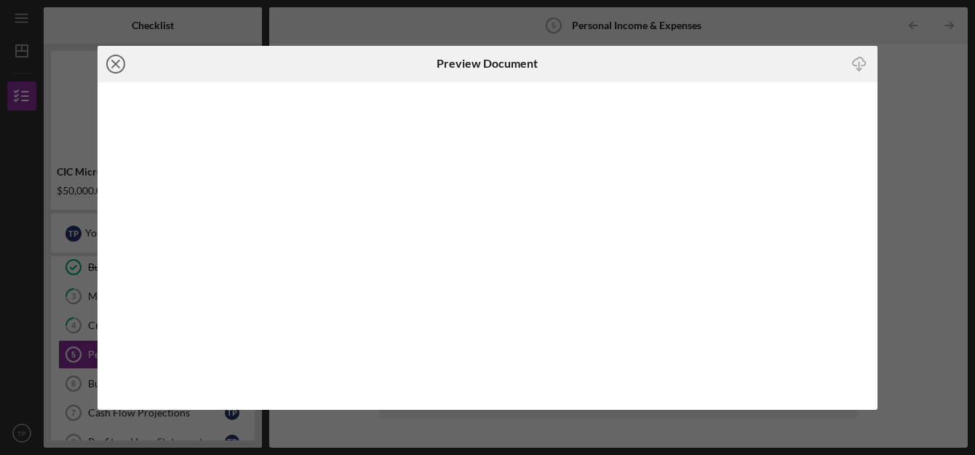
click at [111, 68] on icon "Icon/Close" at bounding box center [115, 64] width 36 height 36
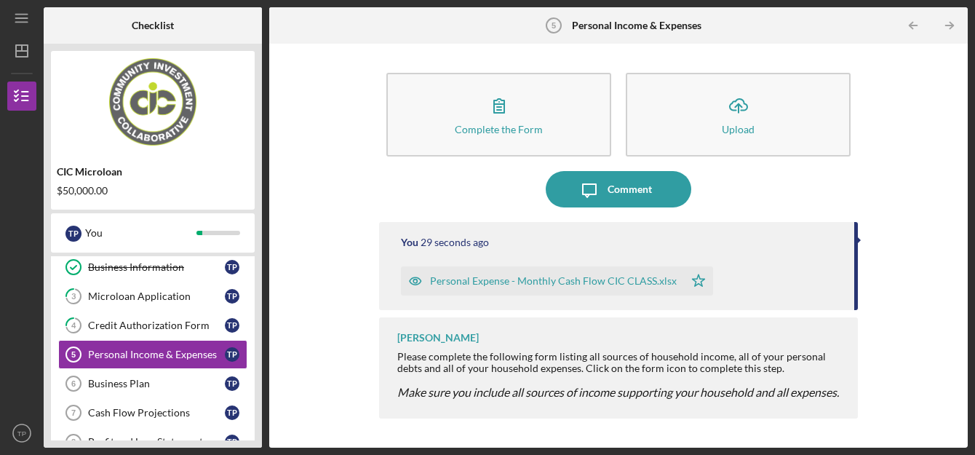
drag, startPoint x: 568, startPoint y: 281, endPoint x: 912, endPoint y: 247, distance: 346.6
click at [912, 247] on div "Complete the Form Form Icon/Upload Upload Icon/Message Comment You 29 seconds a…" at bounding box center [618, 245] width 684 height 389
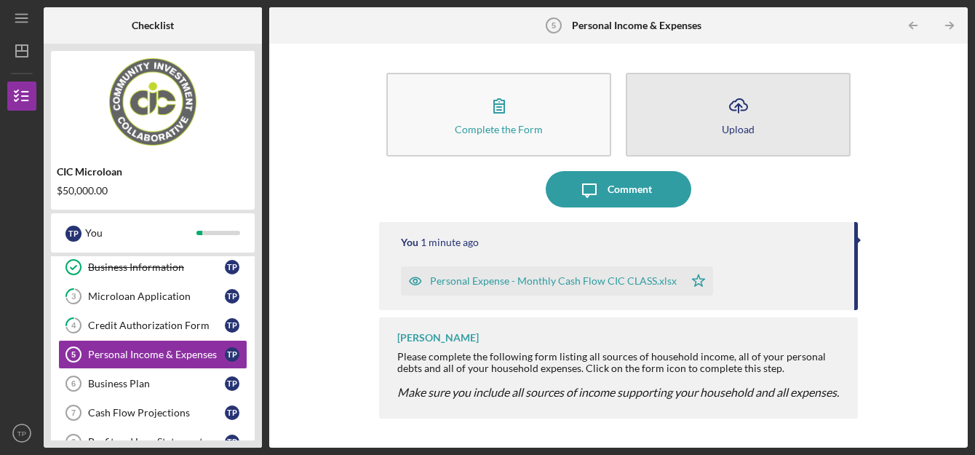
click at [728, 103] on icon "Icon/Upload" at bounding box center [738, 105] width 36 height 36
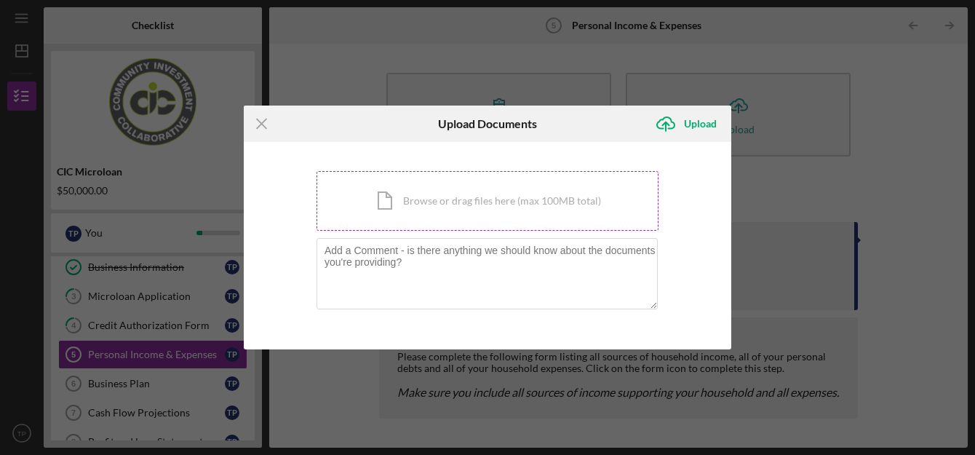
click at [421, 199] on div "Icon/Document Browse or drag files here (max 100MB total) Tap to choose files o…" at bounding box center [488, 201] width 342 height 60
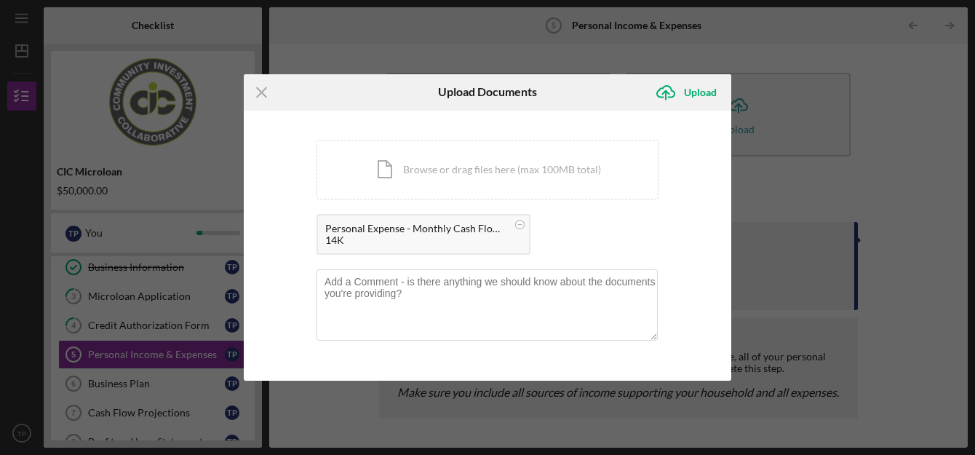
click at [458, 237] on div "14K" at bounding box center [416, 240] width 182 height 12
click at [703, 92] on div "Upload" at bounding box center [700, 92] width 33 height 29
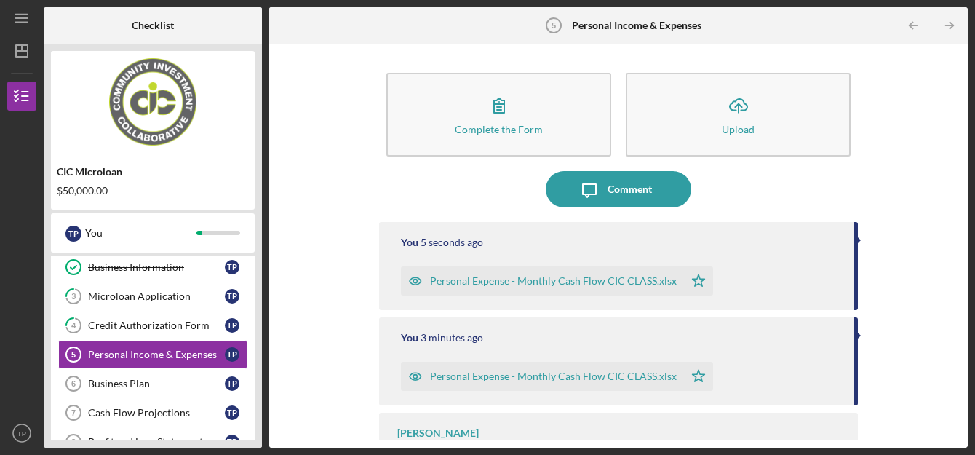
click at [534, 282] on div "Personal Expense - Monthly Cash Flow CIC CLASS.xlsx" at bounding box center [553, 281] width 247 height 12
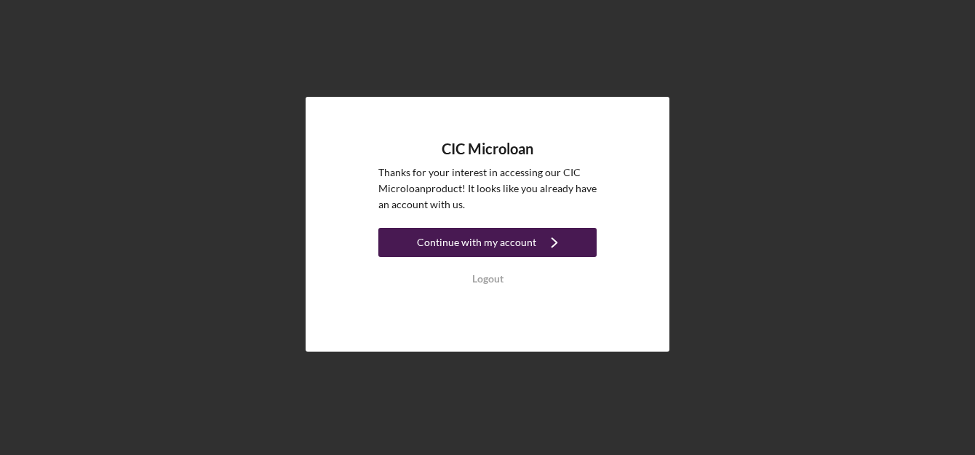
click at [478, 242] on div "Continue with my account" at bounding box center [476, 242] width 119 height 29
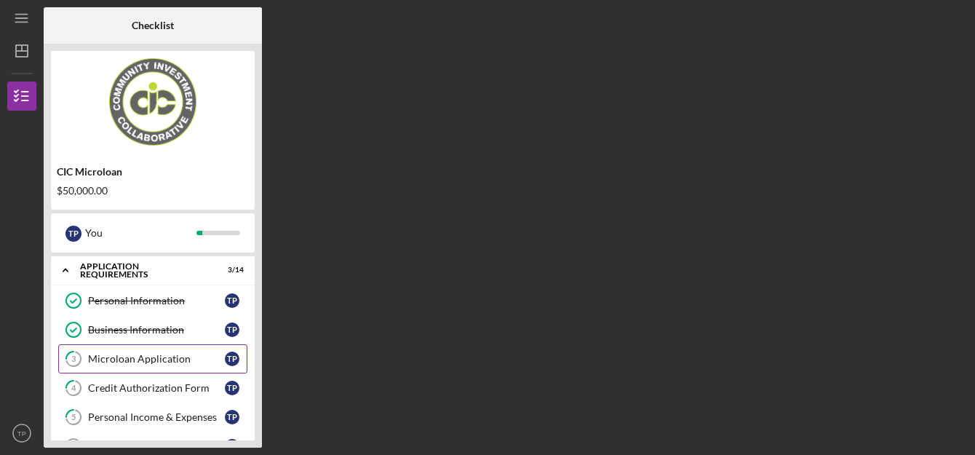
click at [174, 359] on div "Microloan Application" at bounding box center [156, 359] width 137 height 12
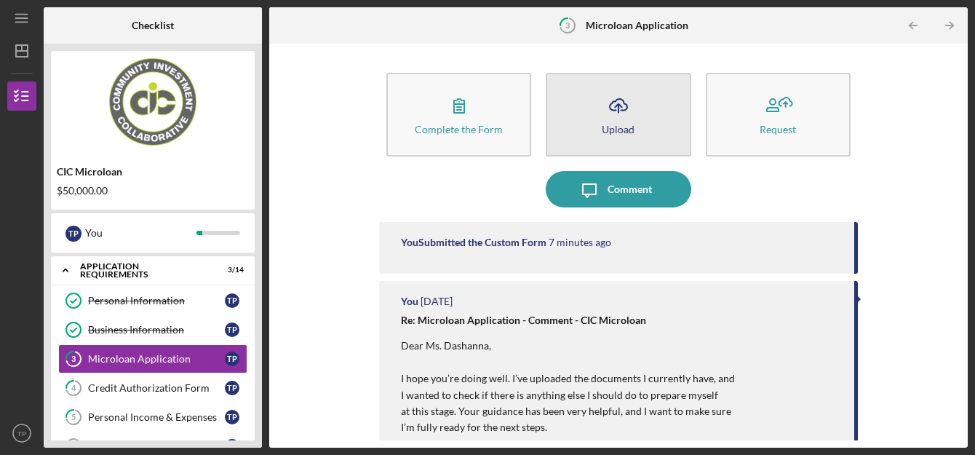
click at [635, 124] on button "Icon/Upload Upload" at bounding box center [618, 115] width 145 height 84
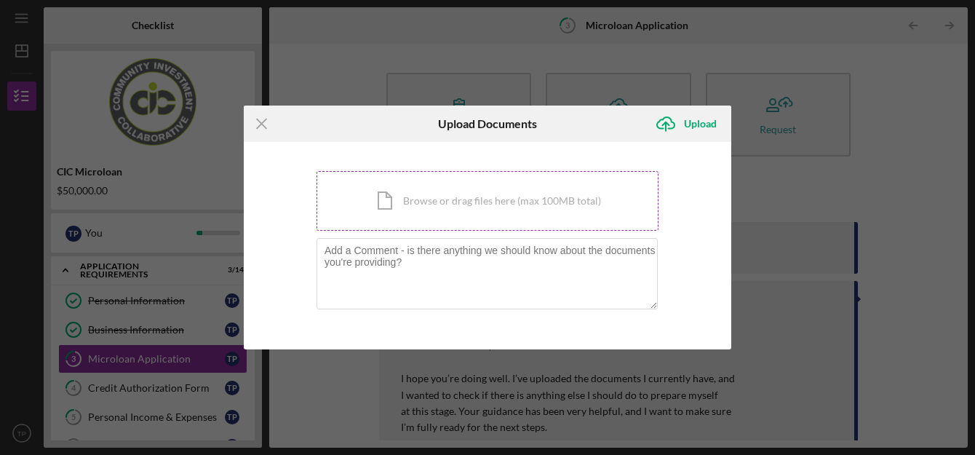
click at [417, 211] on div "Icon/Document Browse or drag files here (max 100MB total) Tap to choose files o…" at bounding box center [488, 201] width 342 height 60
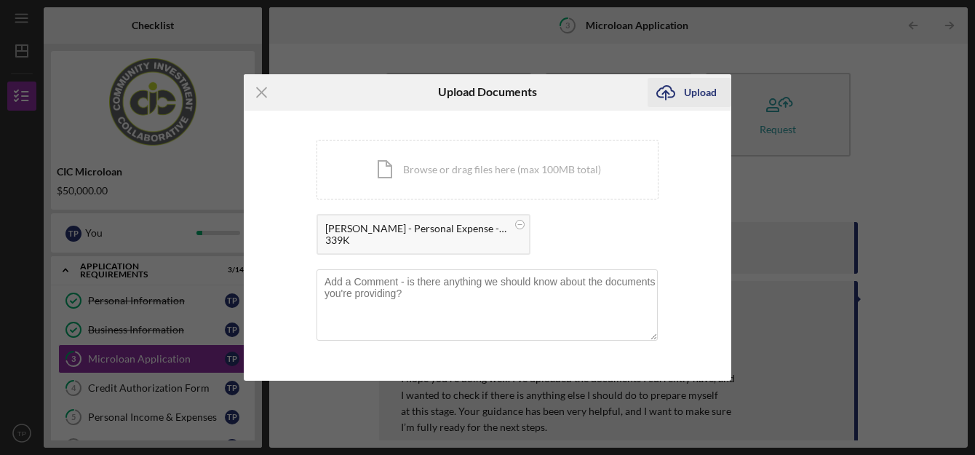
click at [702, 89] on div "Upload" at bounding box center [700, 92] width 33 height 29
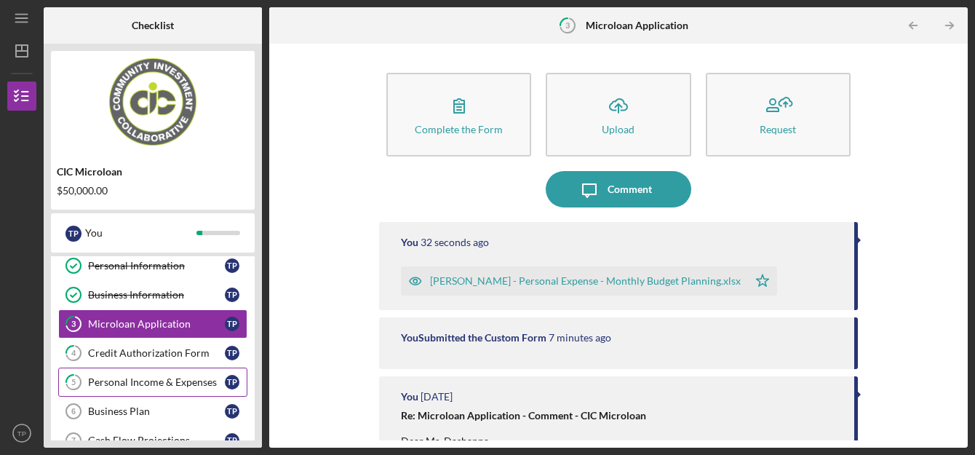
click at [146, 385] on div "Personal Income & Expenses" at bounding box center [156, 382] width 137 height 12
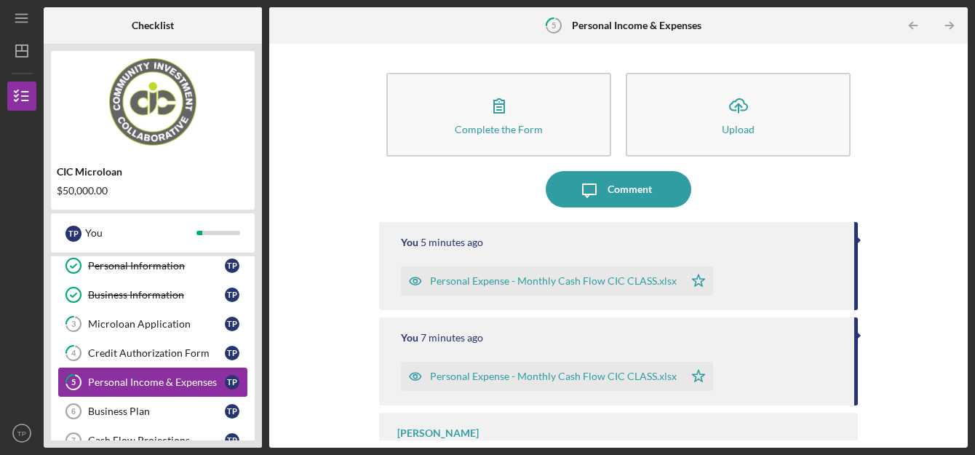
click at [146, 385] on div "Personal Income & Expenses" at bounding box center [156, 382] width 137 height 12
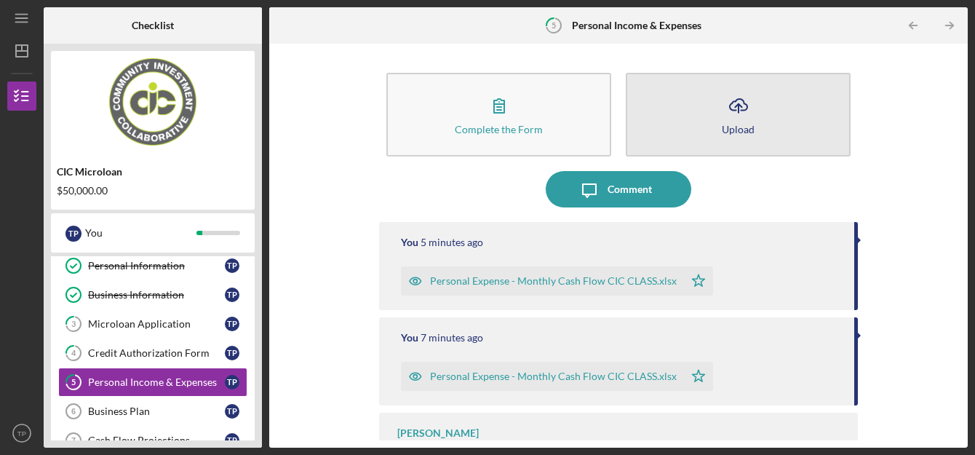
click at [747, 115] on icon "Icon/Upload" at bounding box center [738, 105] width 36 height 36
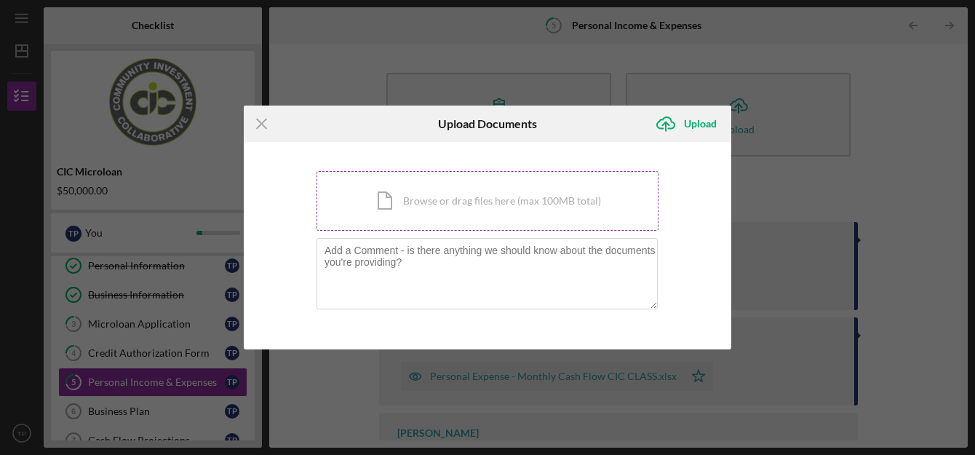
click at [381, 201] on div "Icon/Document Browse or drag files here (max 100MB total) Tap to choose files o…" at bounding box center [488, 201] width 342 height 60
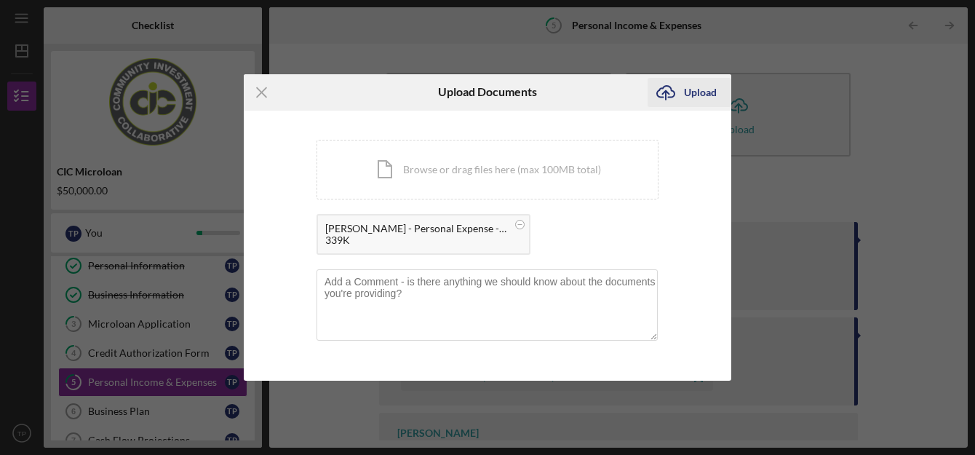
click at [712, 89] on div "Upload" at bounding box center [700, 92] width 33 height 29
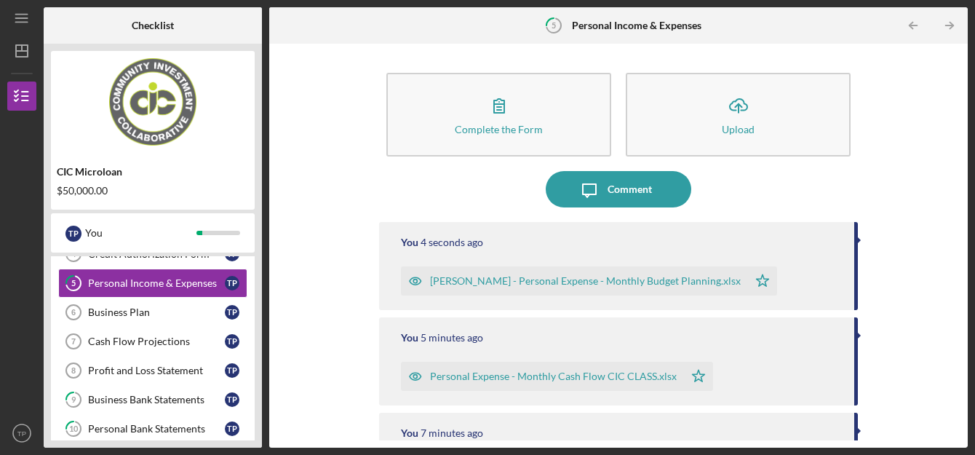
scroll to position [135, 0]
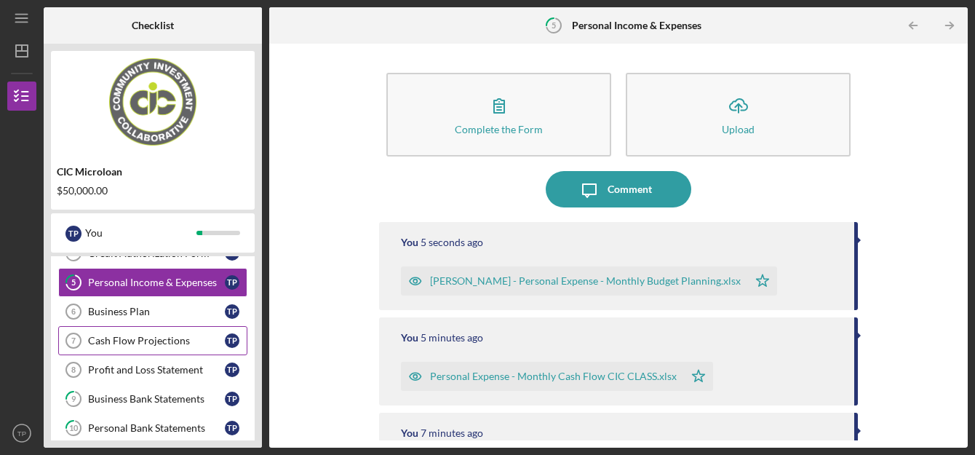
click at [174, 345] on div "Cash Flow Projections" at bounding box center [156, 341] width 137 height 12
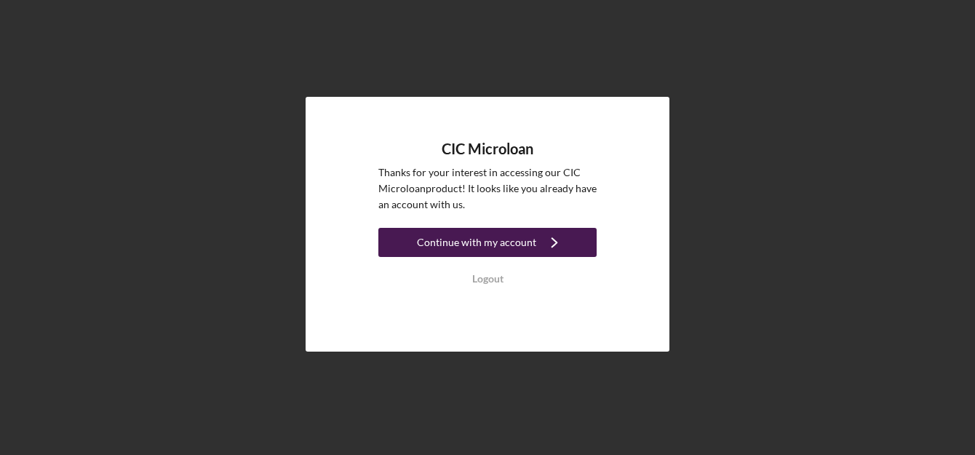
click at [463, 244] on div "Continue with my account" at bounding box center [476, 242] width 119 height 29
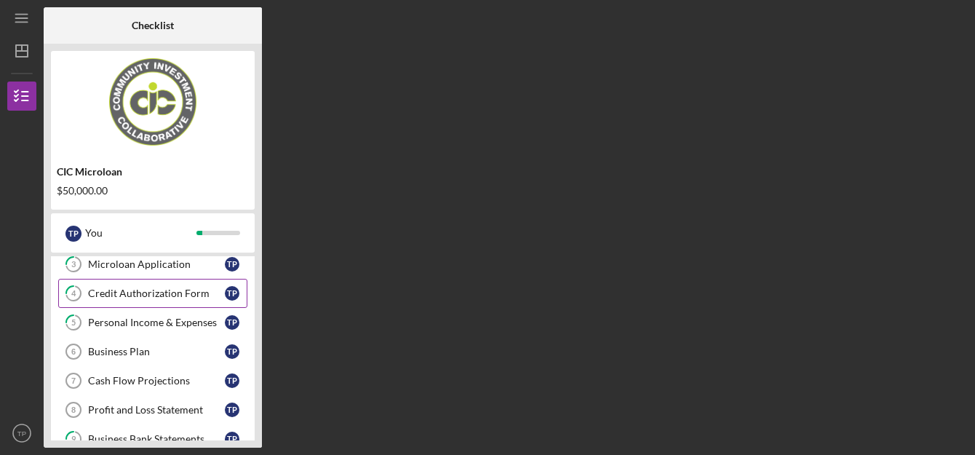
scroll to position [97, 0]
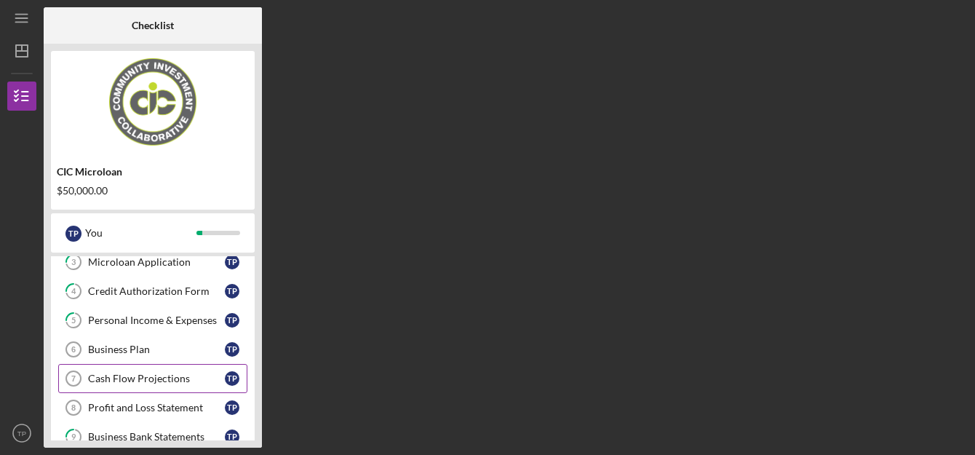
click at [110, 384] on div "Cash Flow Projections" at bounding box center [156, 379] width 137 height 12
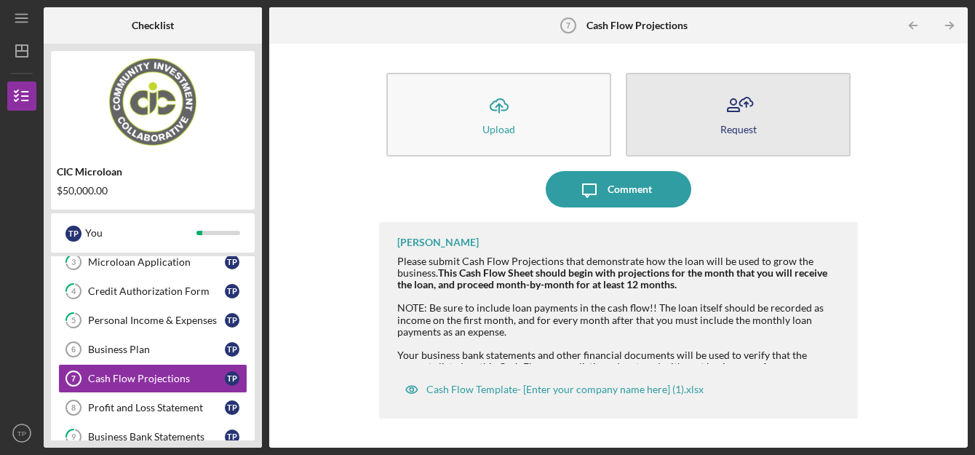
click at [699, 133] on button "Request" at bounding box center [738, 115] width 225 height 84
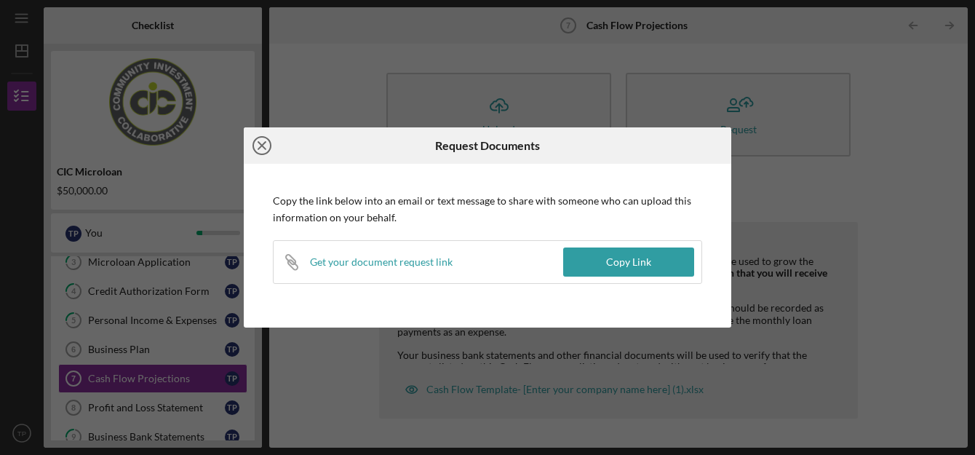
click at [260, 143] on line at bounding box center [261, 145] width 7 height 7
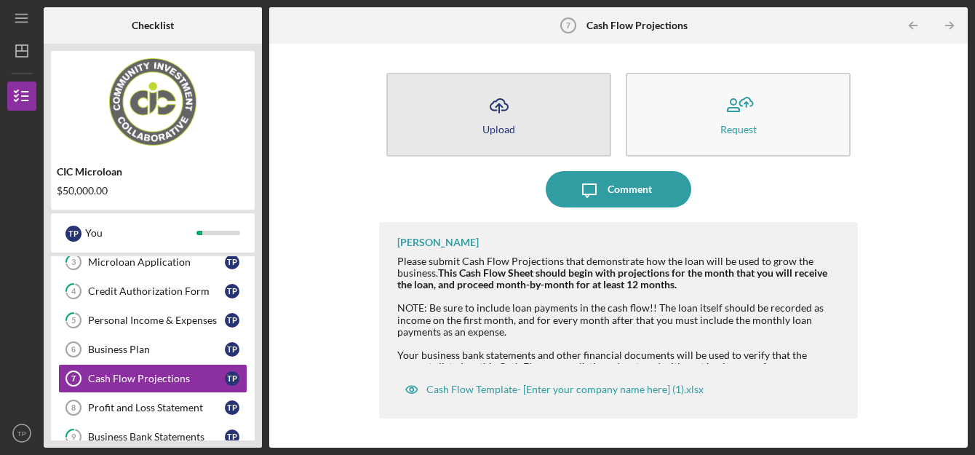
click at [605, 103] on button "Icon/Upload Upload" at bounding box center [498, 115] width 225 height 84
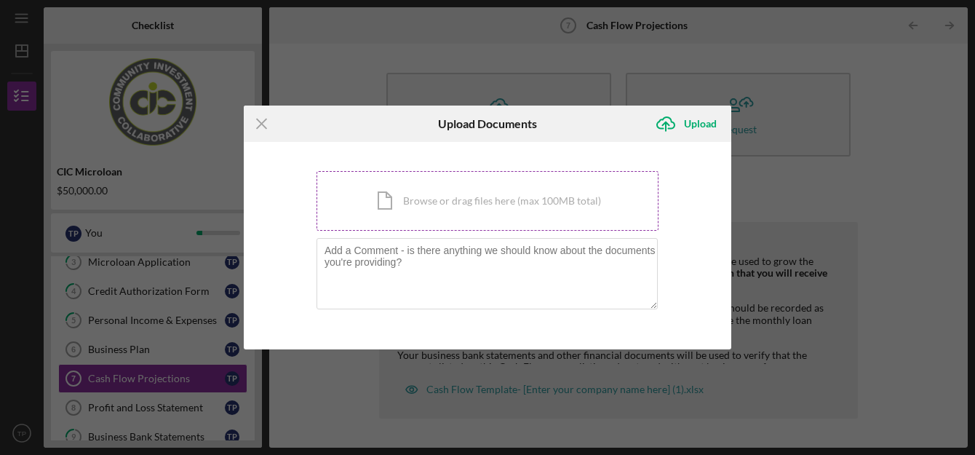
click at [477, 198] on div "Icon/Document Browse or drag files here (max 100MB total) Tap to choose files o…" at bounding box center [488, 201] width 342 height 60
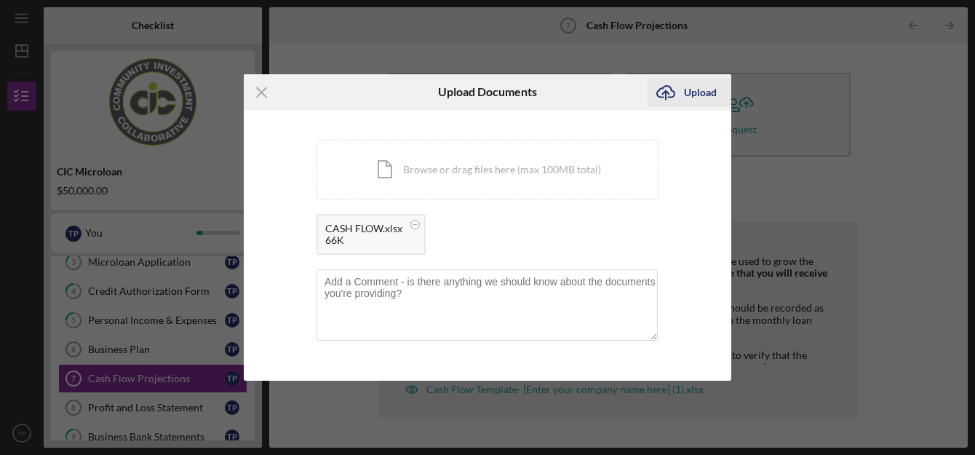
click at [700, 91] on div "Upload" at bounding box center [700, 92] width 33 height 29
